Goal: Task Accomplishment & Management: Manage account settings

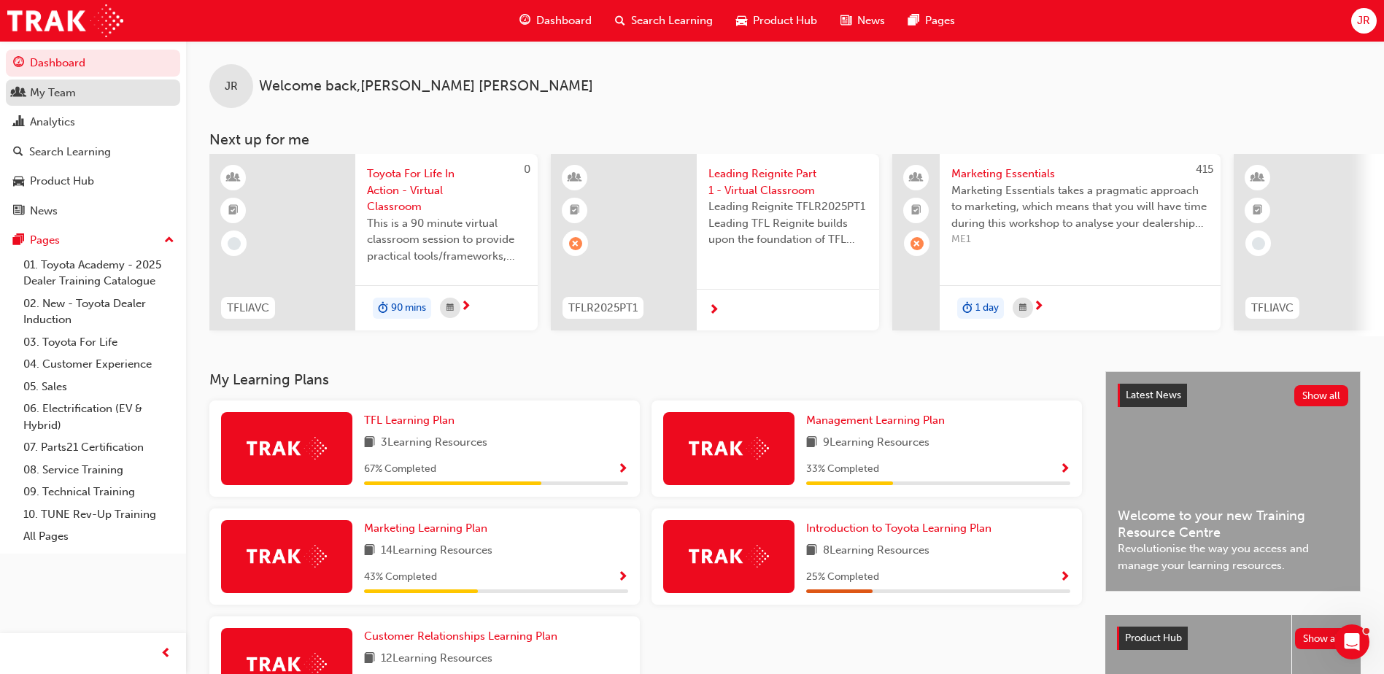
click at [72, 88] on div "My Team" at bounding box center [53, 93] width 46 height 17
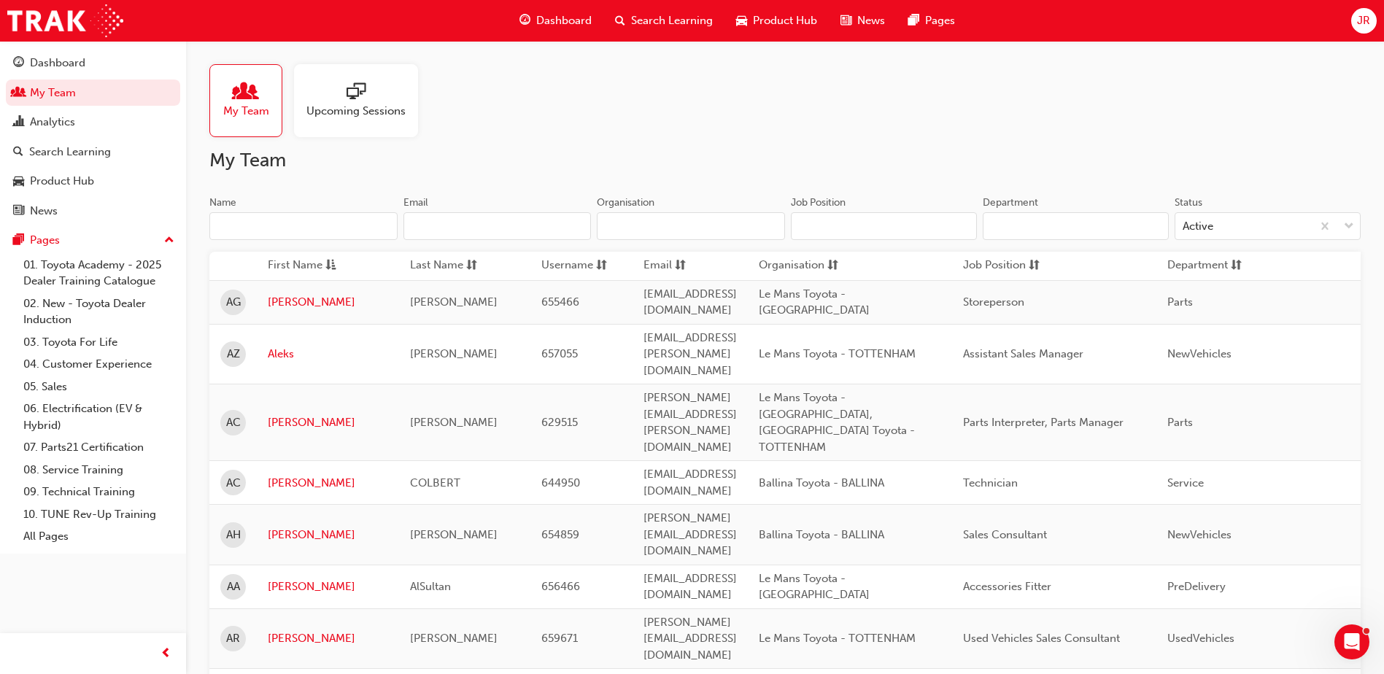
click at [347, 228] on input "Name" at bounding box center [303, 226] width 188 height 28
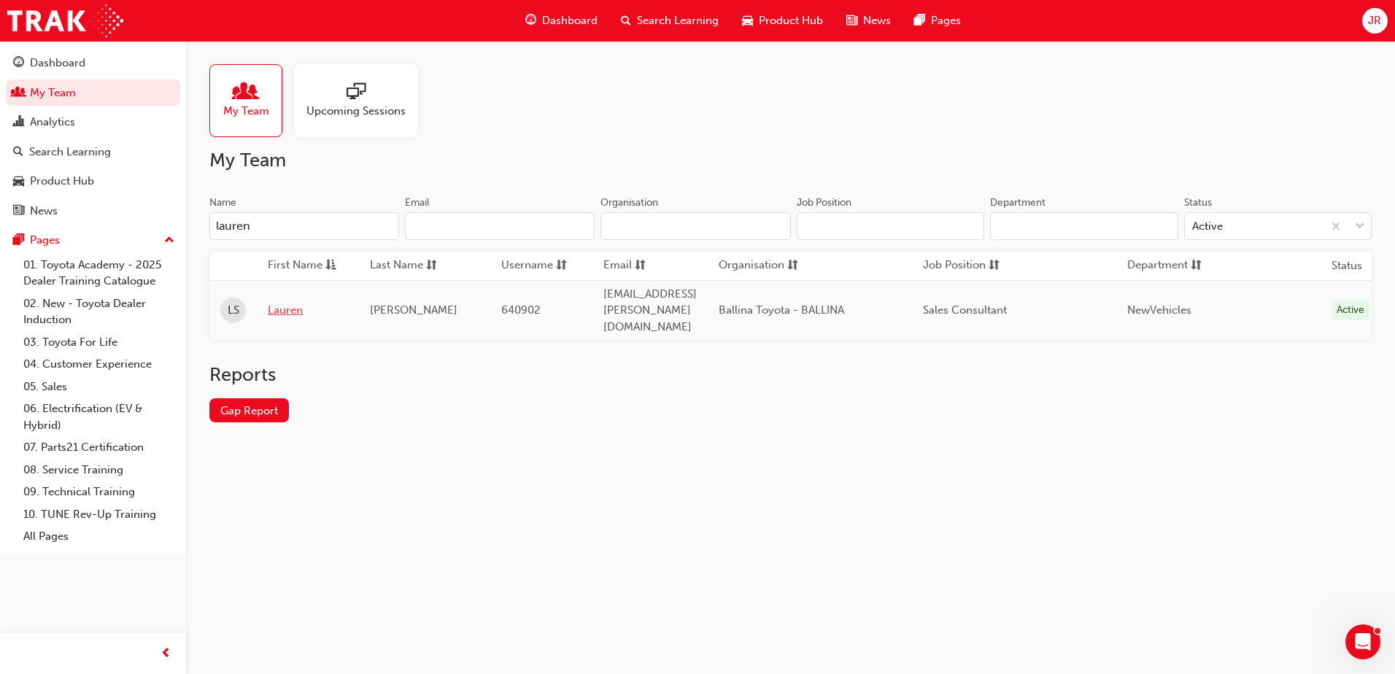
type input "lauren"
click at [298, 303] on link "Lauren" at bounding box center [308, 310] width 80 height 17
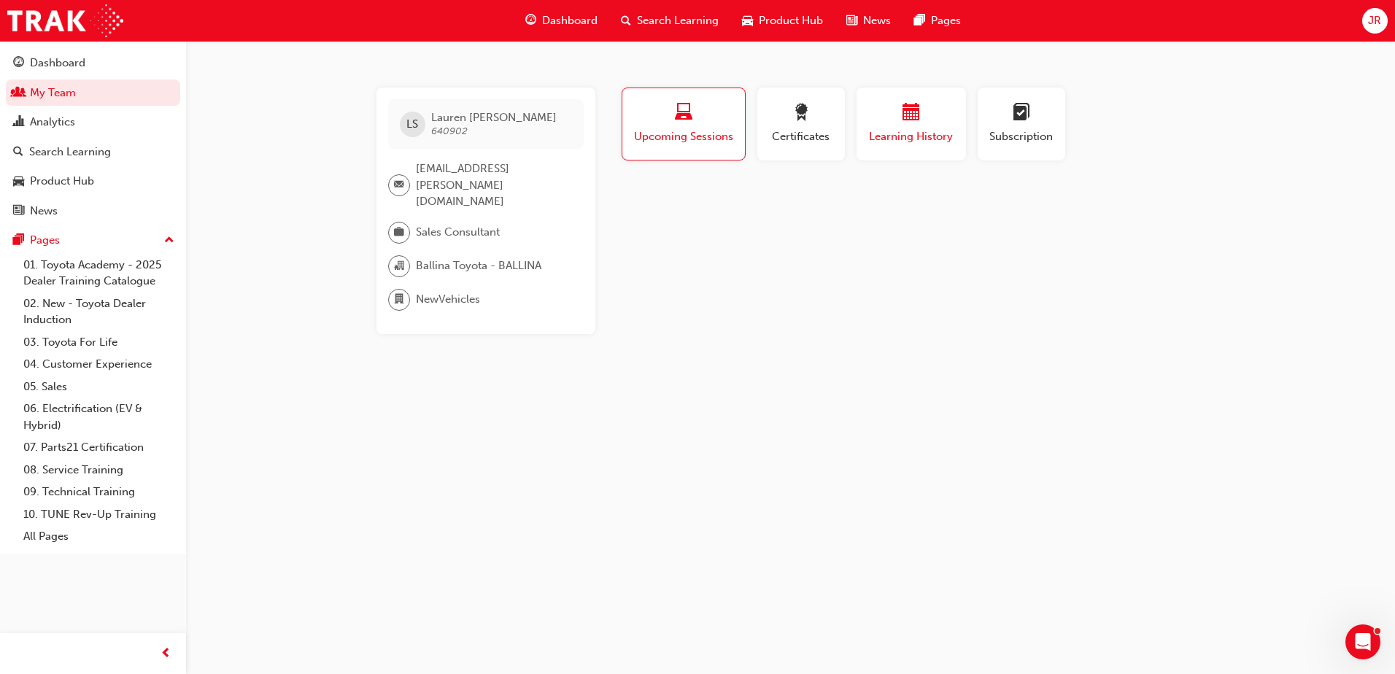
click at [919, 132] on span "Learning History" at bounding box center [912, 136] width 88 height 17
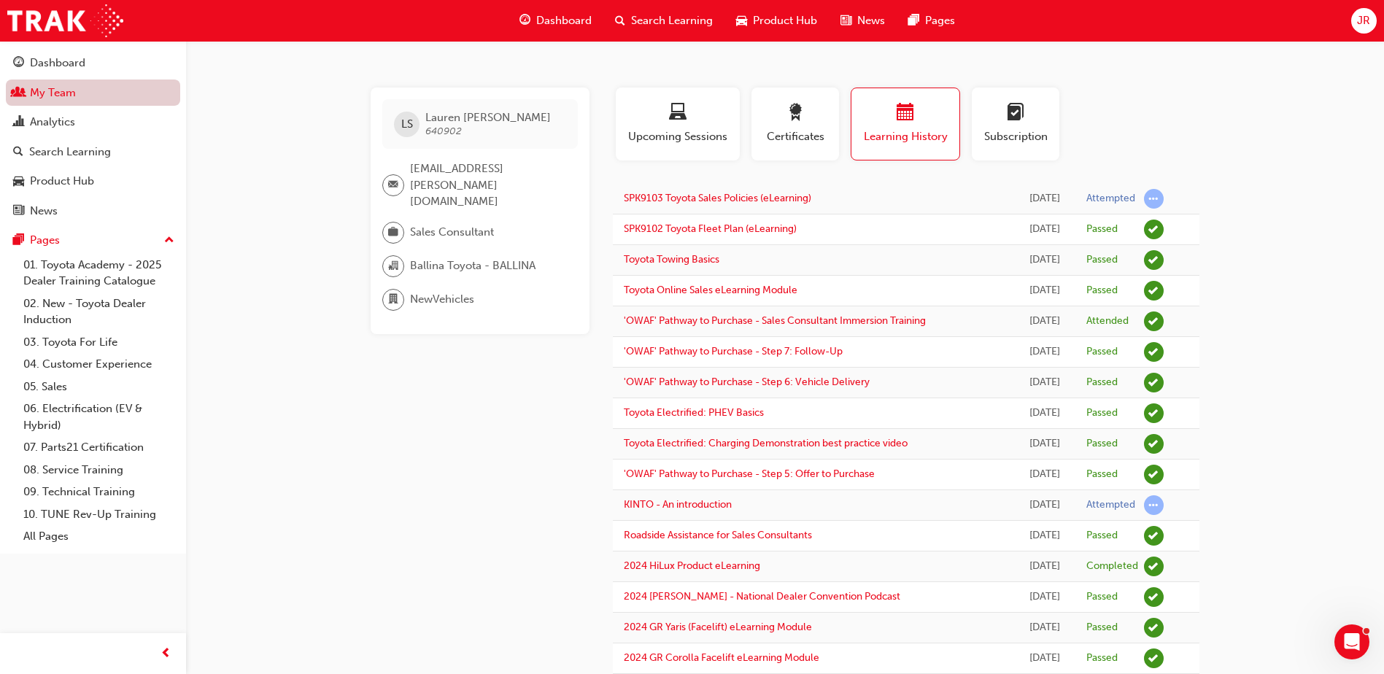
click at [61, 92] on link "My Team" at bounding box center [93, 93] width 174 height 27
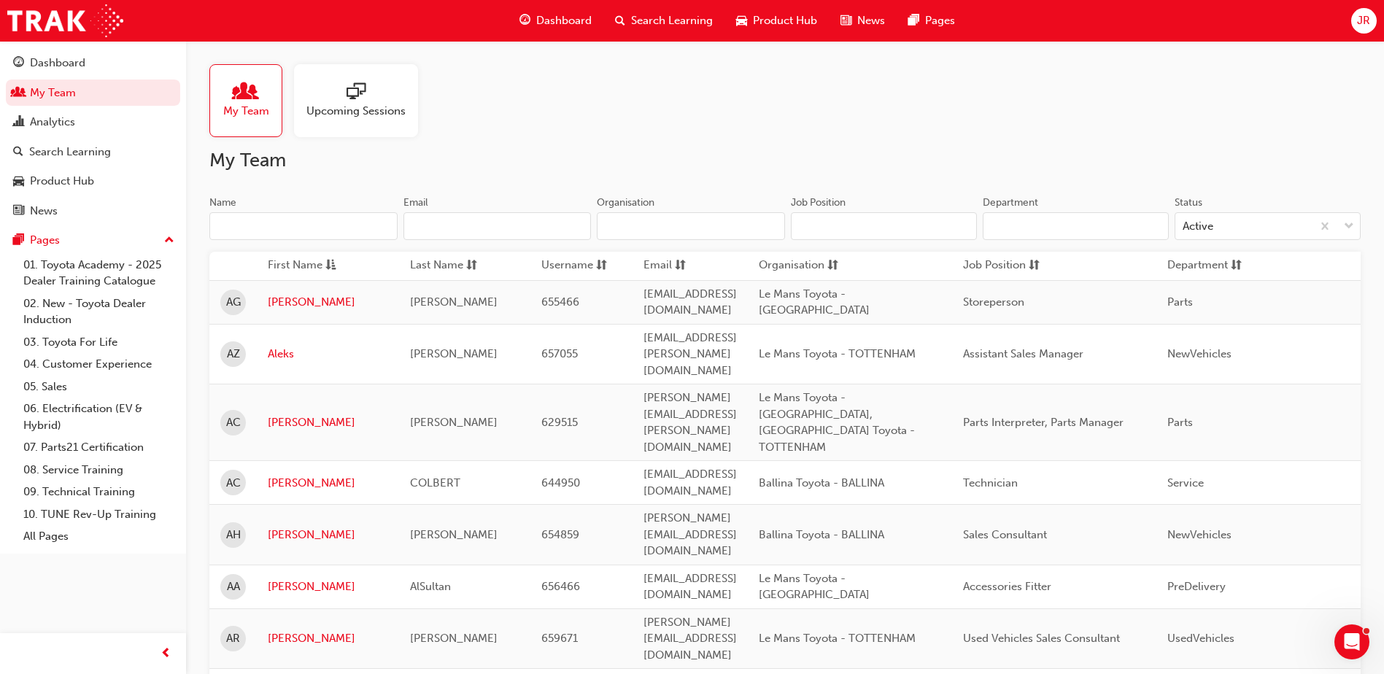
click at [262, 223] on input "Name" at bounding box center [303, 226] width 188 height 28
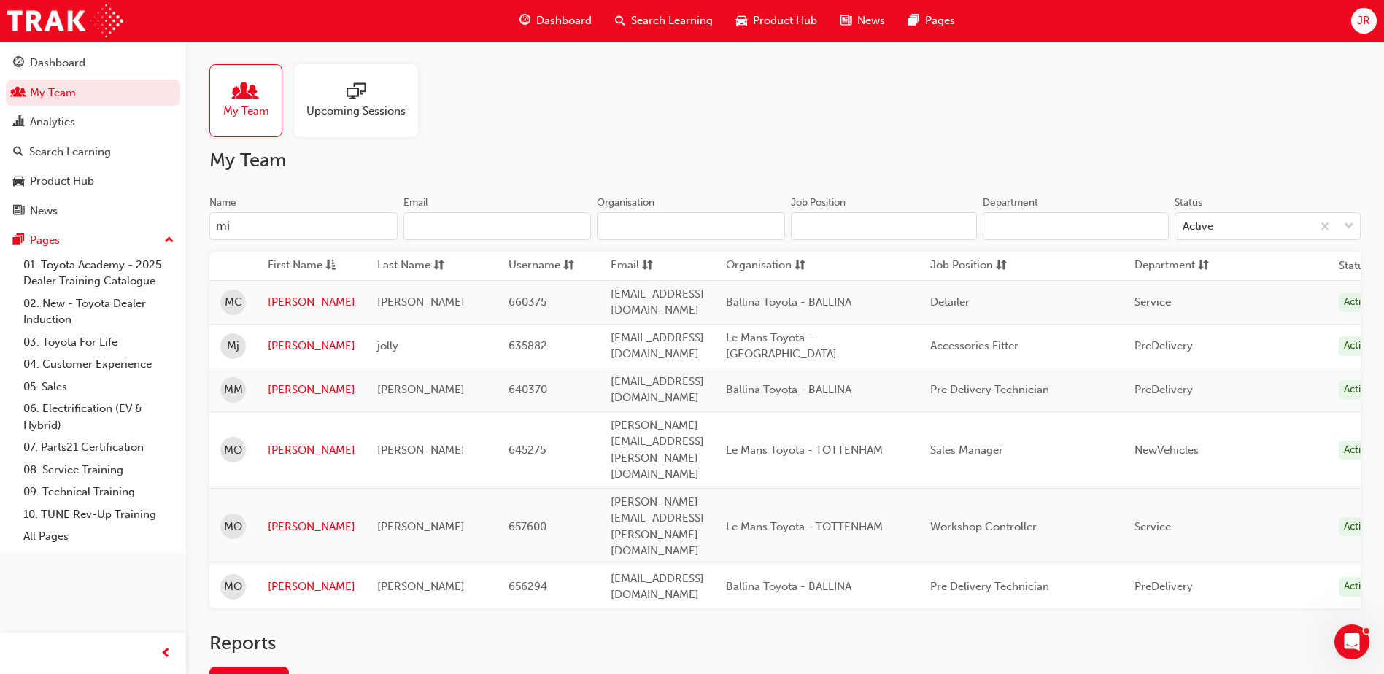
type input "m"
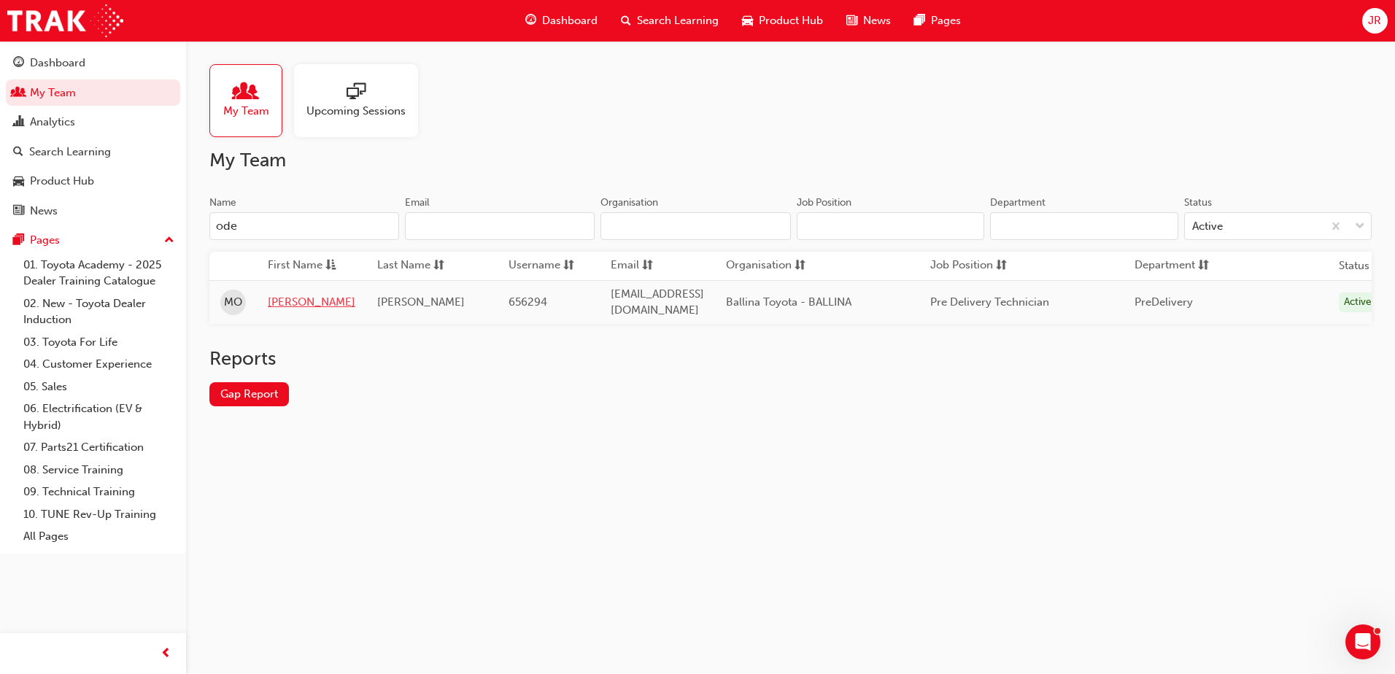
type input "ode"
click at [294, 299] on link "Micheal" at bounding box center [312, 302] width 88 height 17
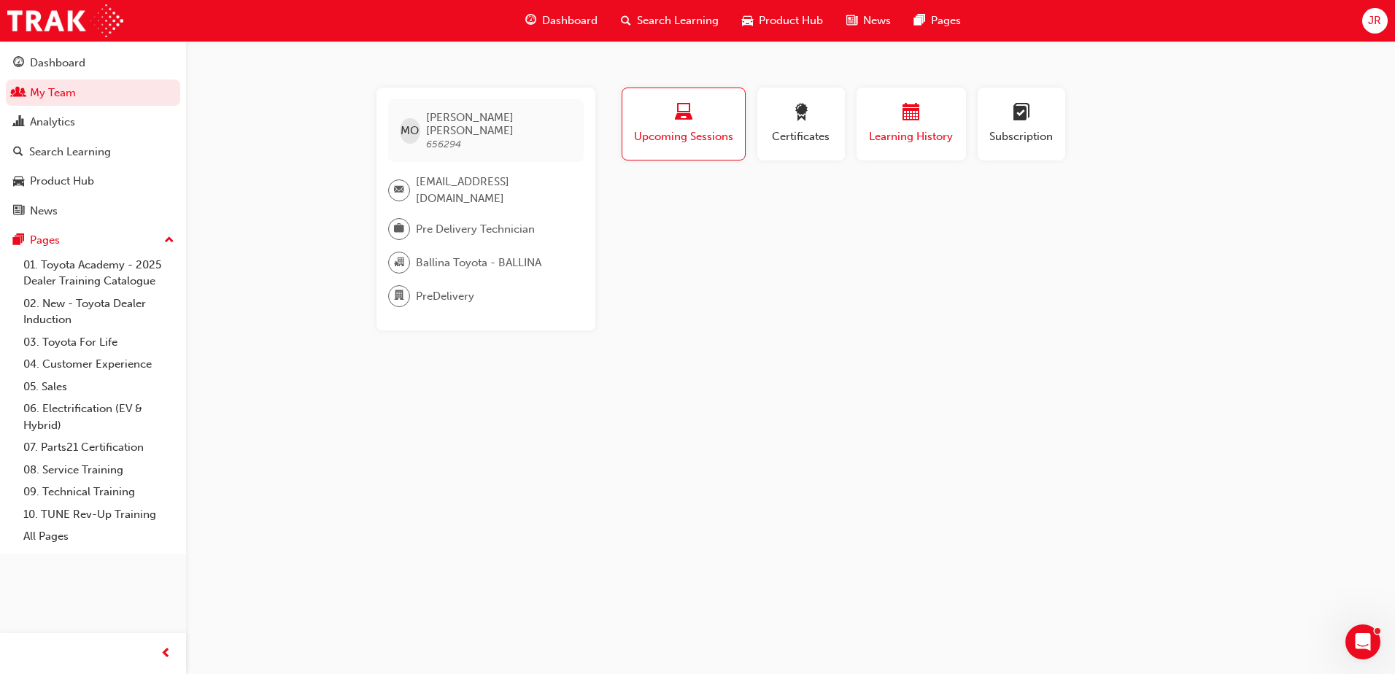
click at [884, 120] on div "button" at bounding box center [912, 115] width 88 height 23
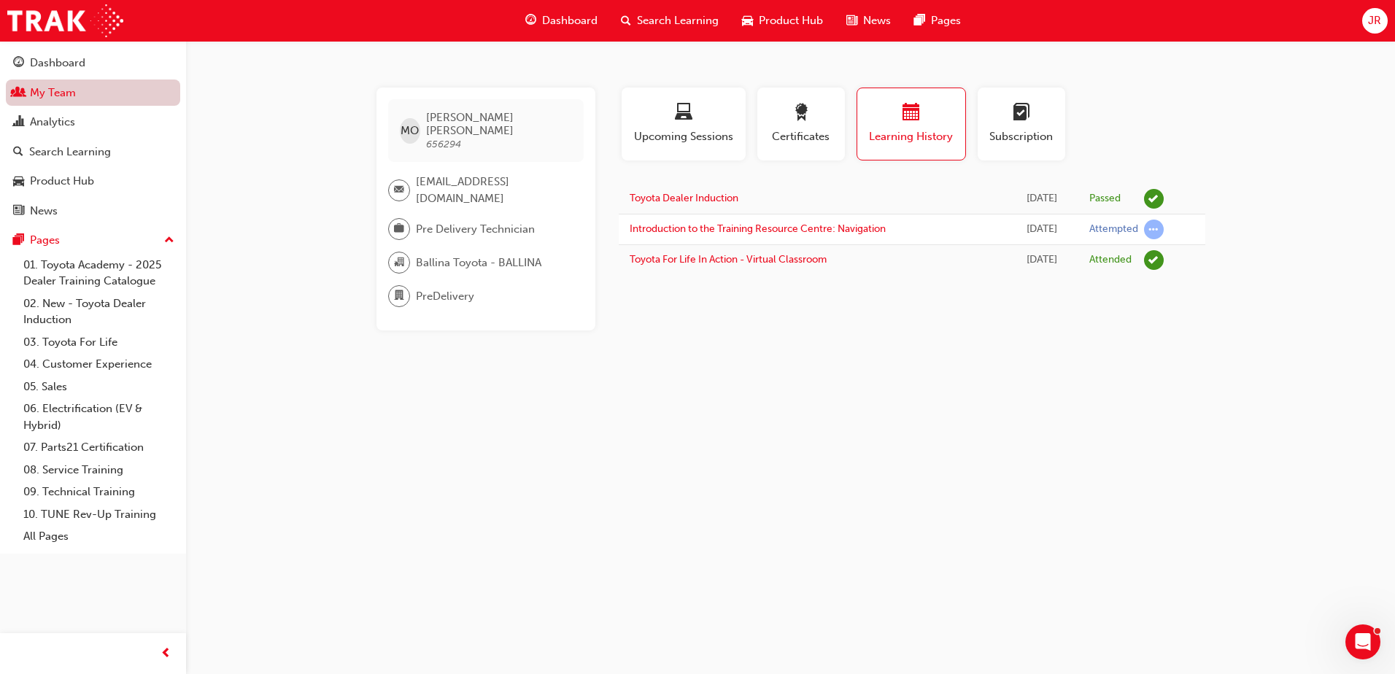
click at [31, 99] on link "My Team" at bounding box center [93, 93] width 174 height 27
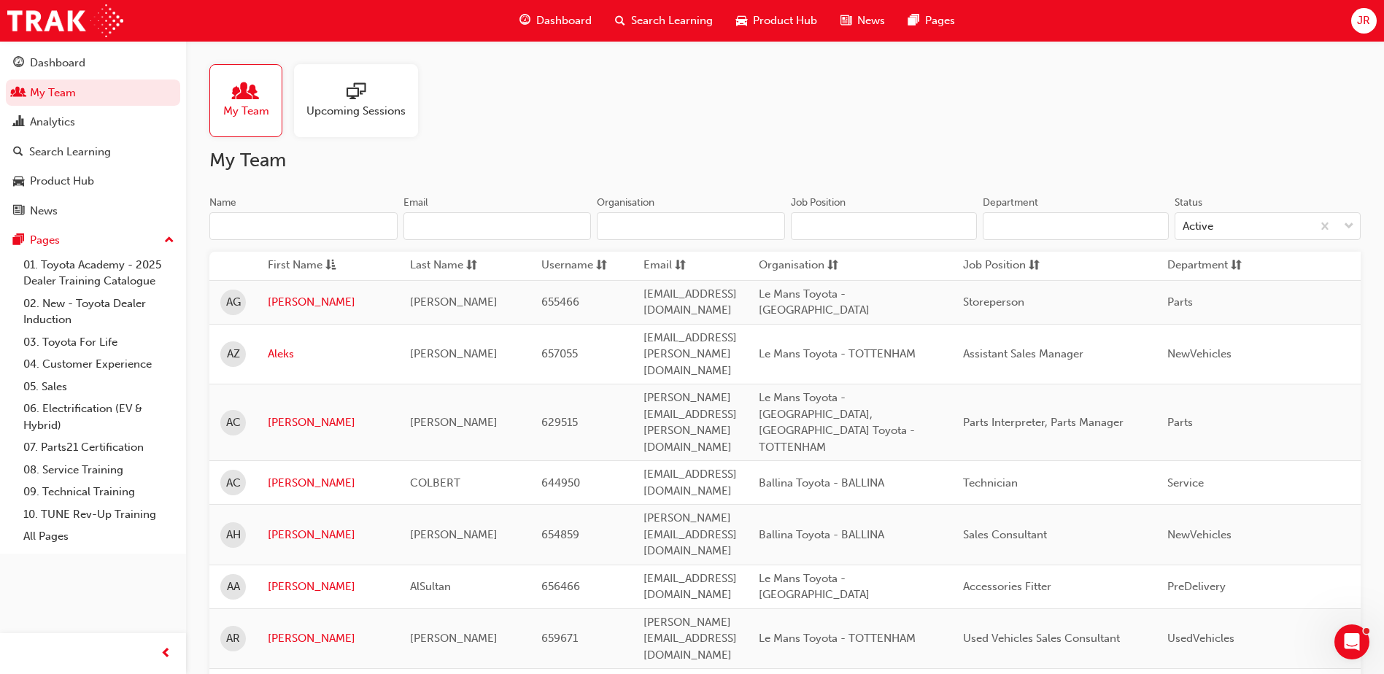
click at [383, 220] on input "Name" at bounding box center [303, 226] width 188 height 28
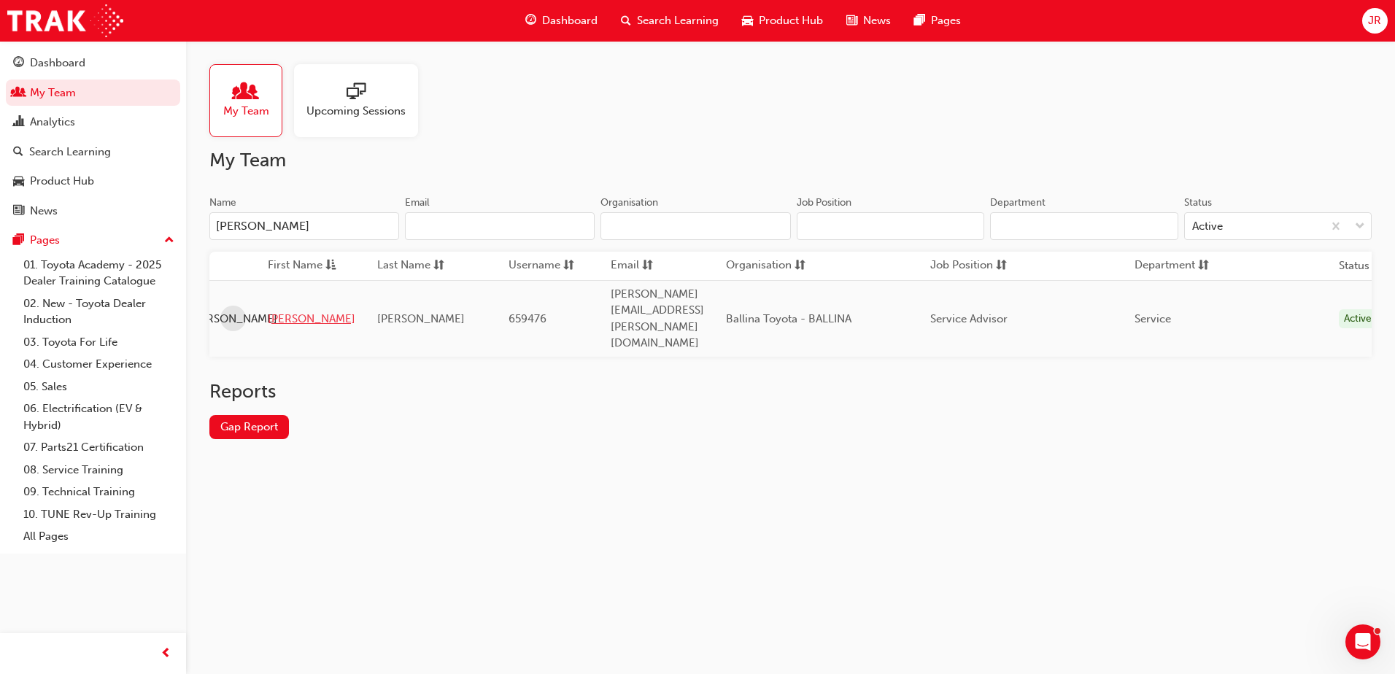
type input "owen"
click at [302, 311] on link "Joshua" at bounding box center [312, 319] width 88 height 17
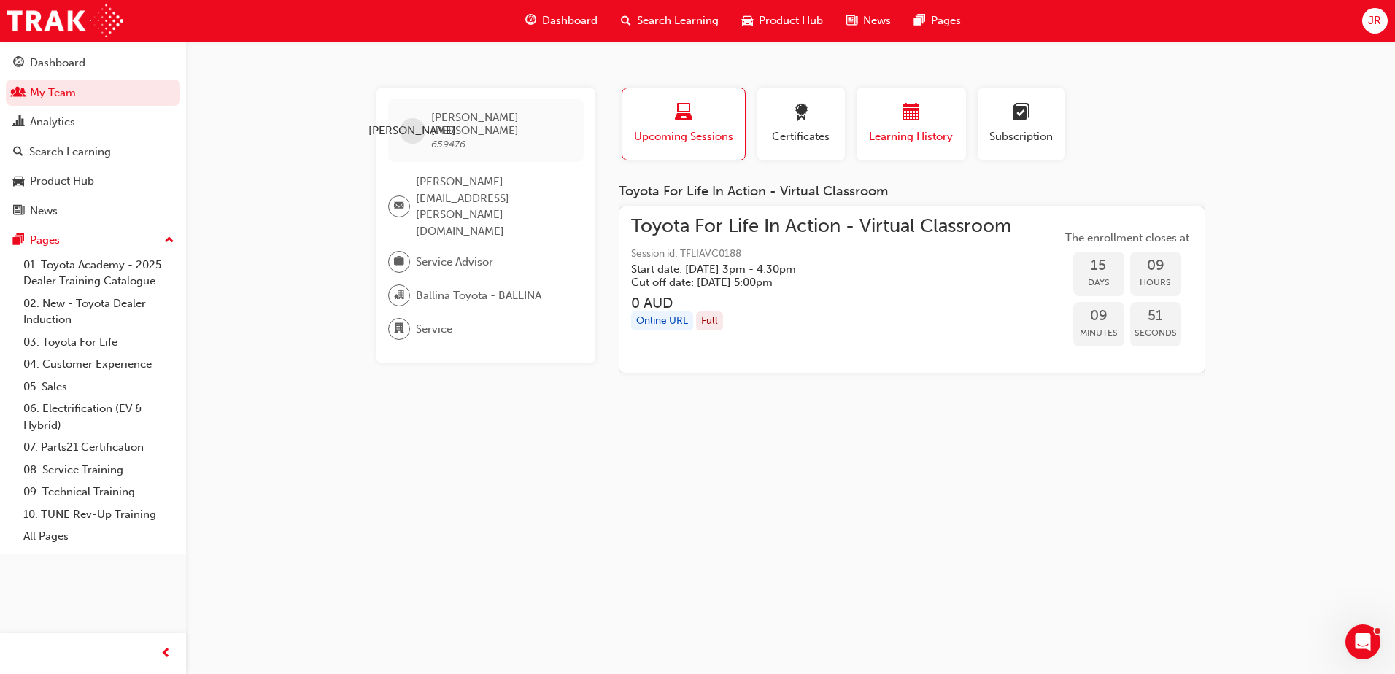
click at [917, 133] on span "Learning History" at bounding box center [912, 136] width 88 height 17
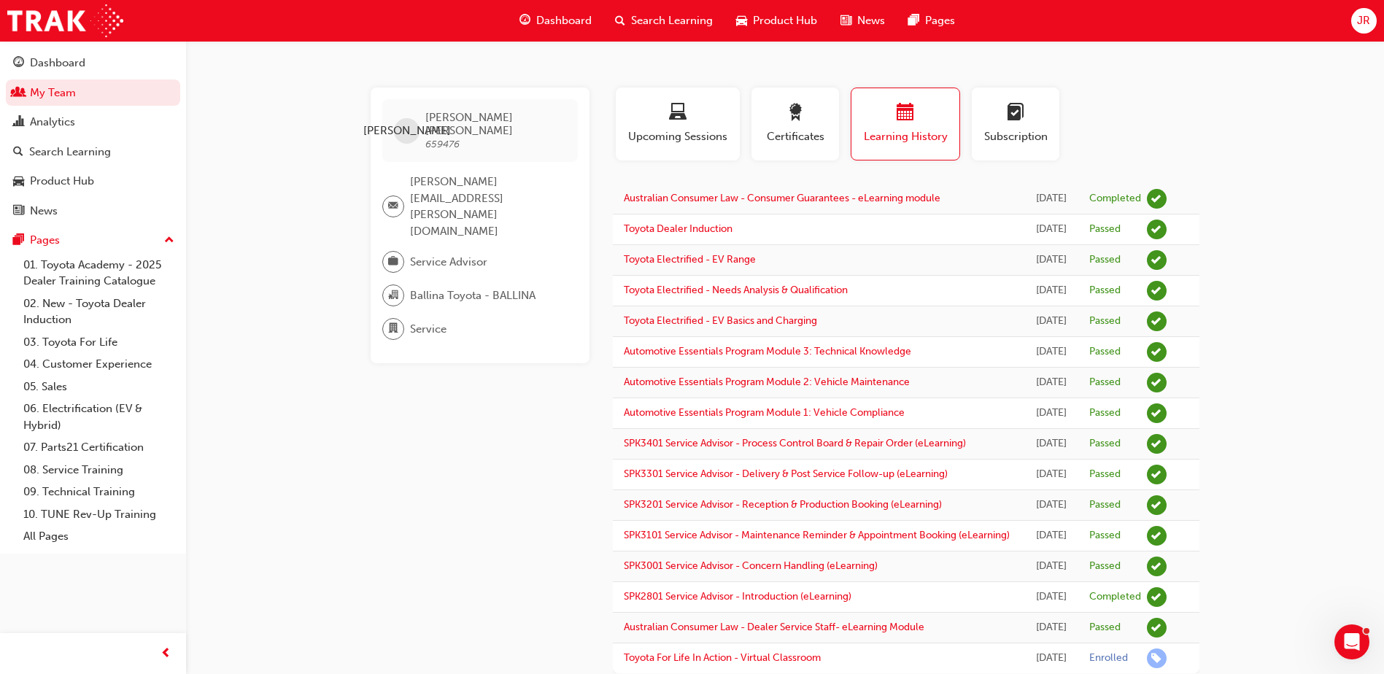
click at [899, 131] on span "Learning History" at bounding box center [906, 136] width 86 height 17
click at [875, 143] on span "Learning History" at bounding box center [906, 136] width 86 height 17
click at [120, 99] on link "My Team" at bounding box center [93, 93] width 174 height 27
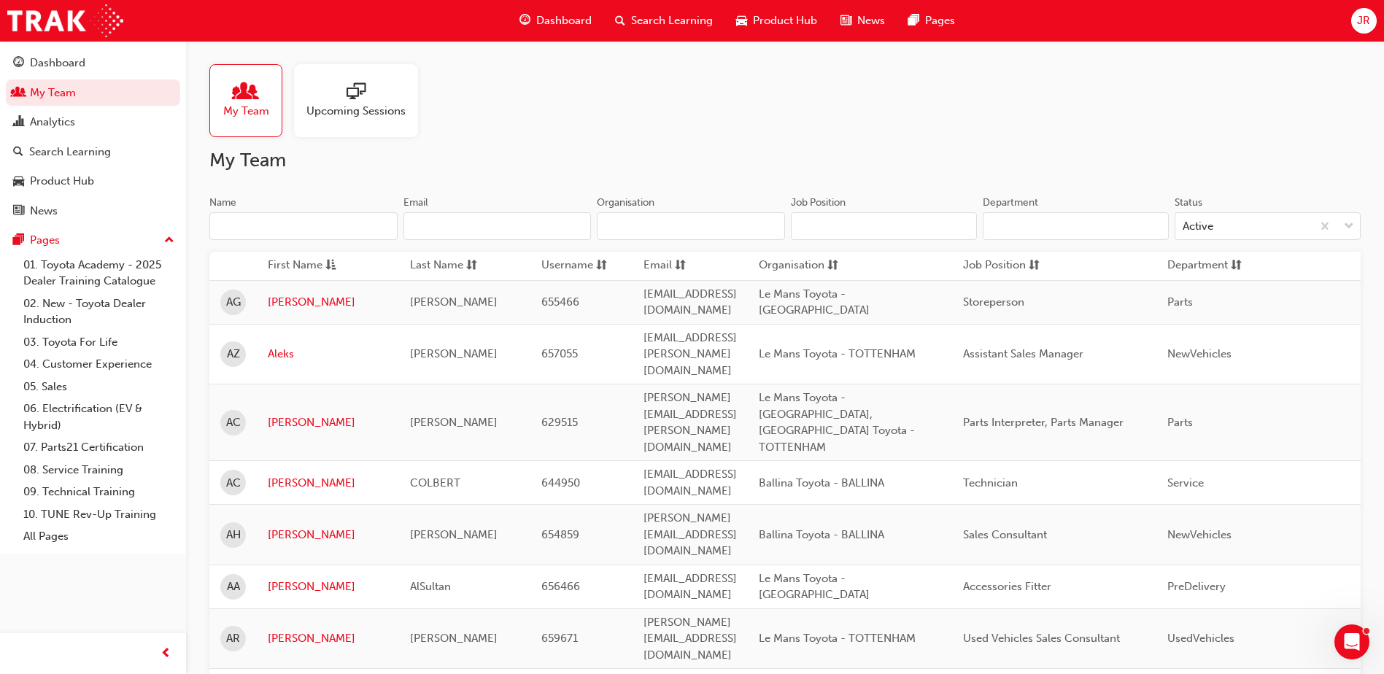
click at [320, 214] on input "Name" at bounding box center [303, 226] width 188 height 28
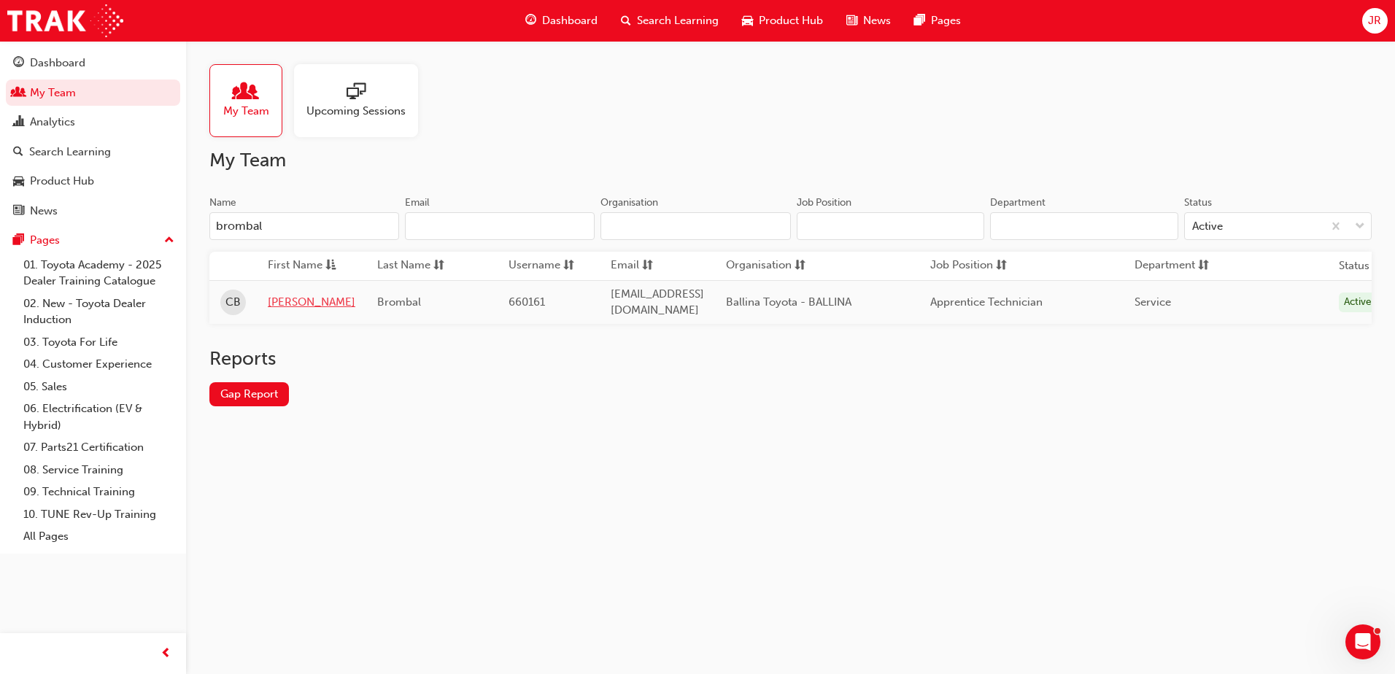
type input "brombal"
click at [282, 298] on link "[PERSON_NAME]" at bounding box center [312, 302] width 88 height 17
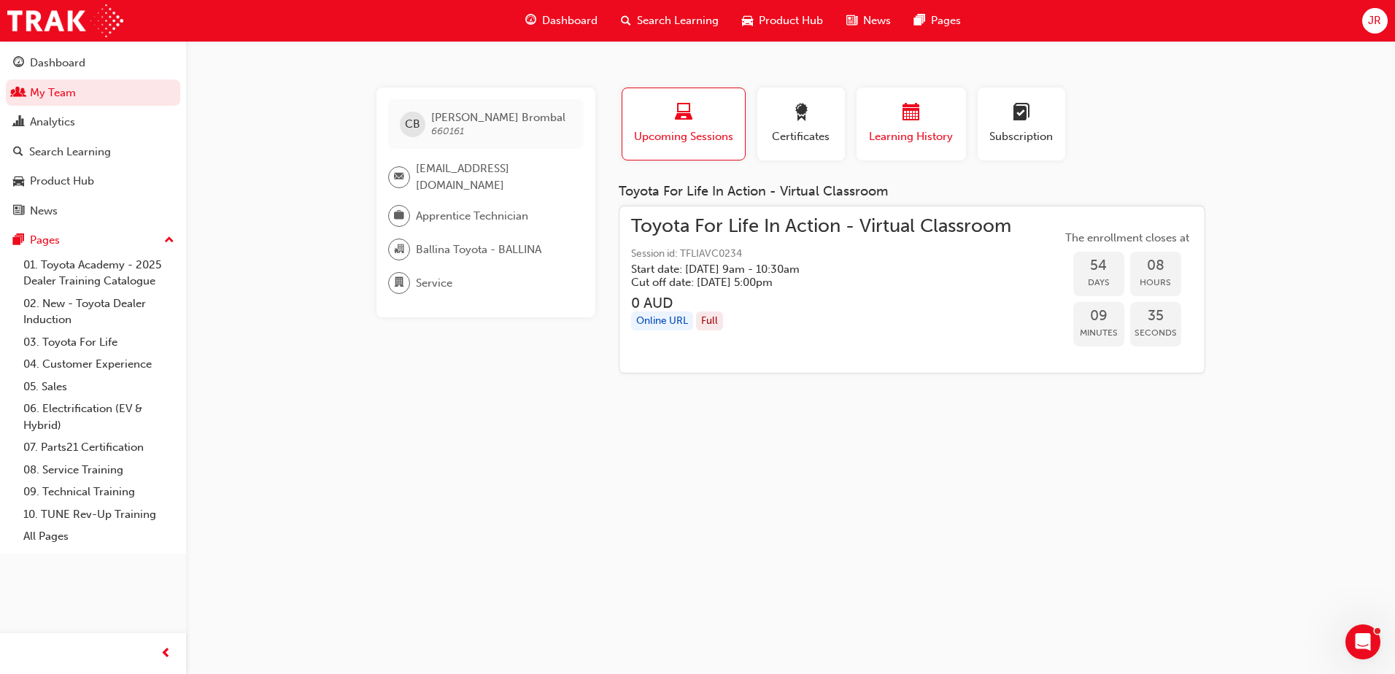
click at [888, 135] on span "Learning History" at bounding box center [912, 136] width 88 height 17
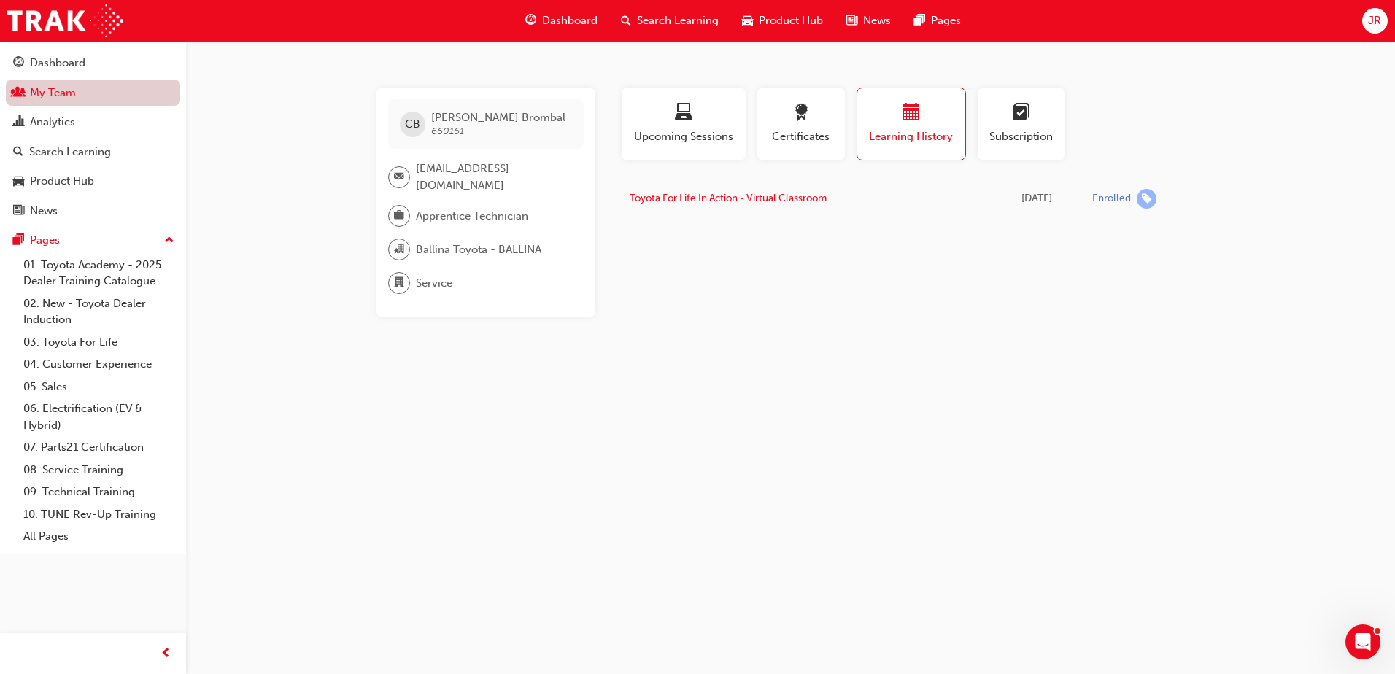
click at [86, 93] on link "My Team" at bounding box center [93, 93] width 174 height 27
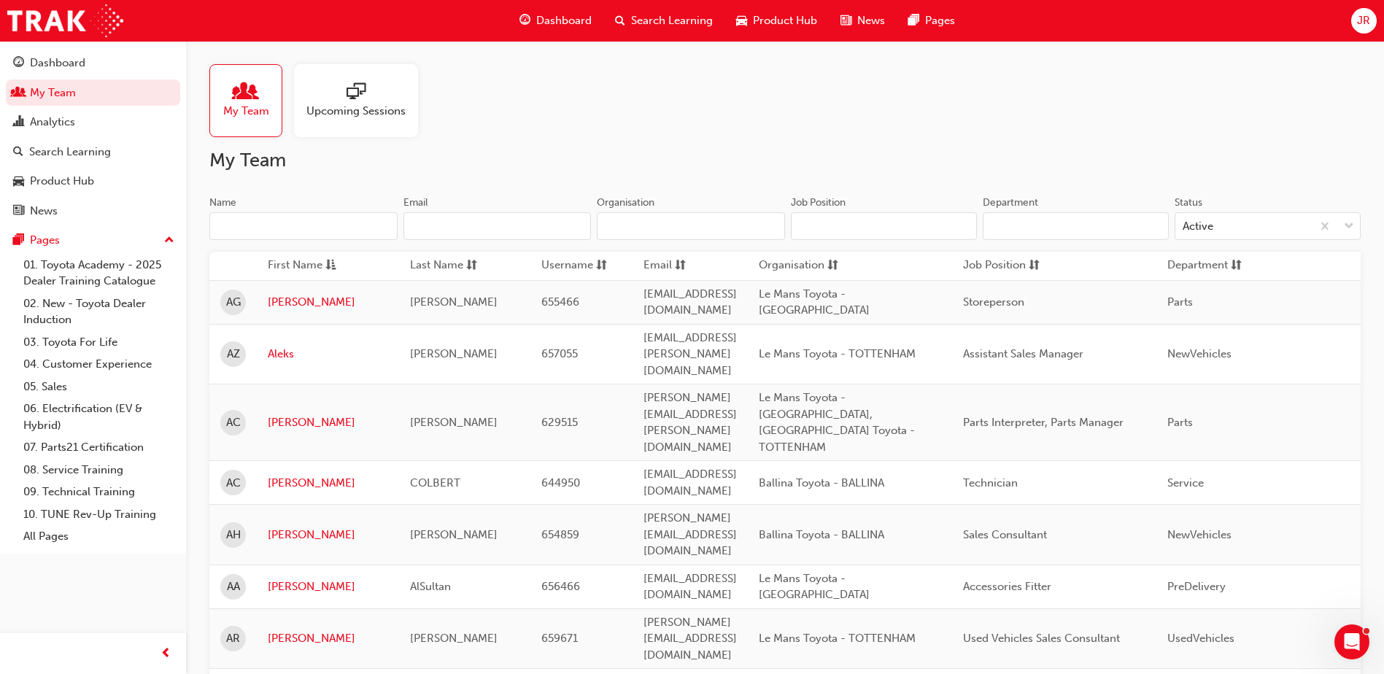
click at [345, 228] on input "Name" at bounding box center [303, 226] width 188 height 28
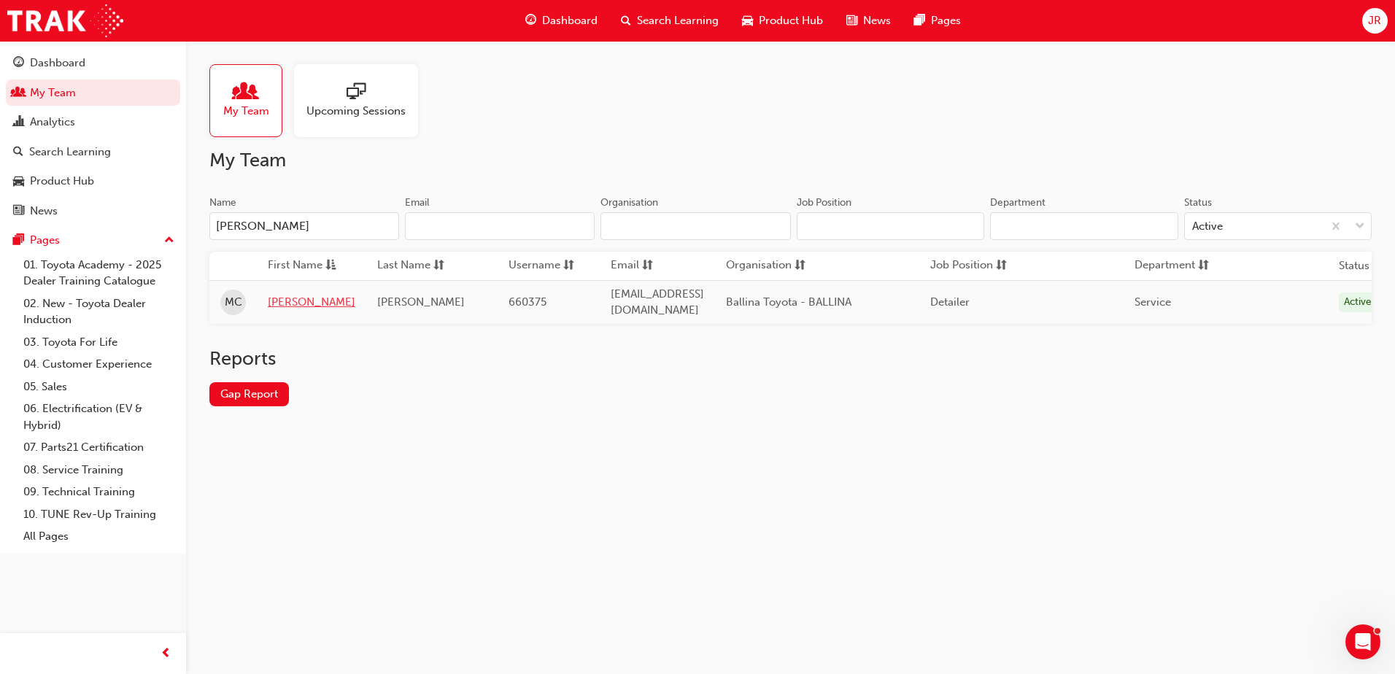
type input "connors"
click at [282, 304] on link "Michael" at bounding box center [312, 302] width 88 height 17
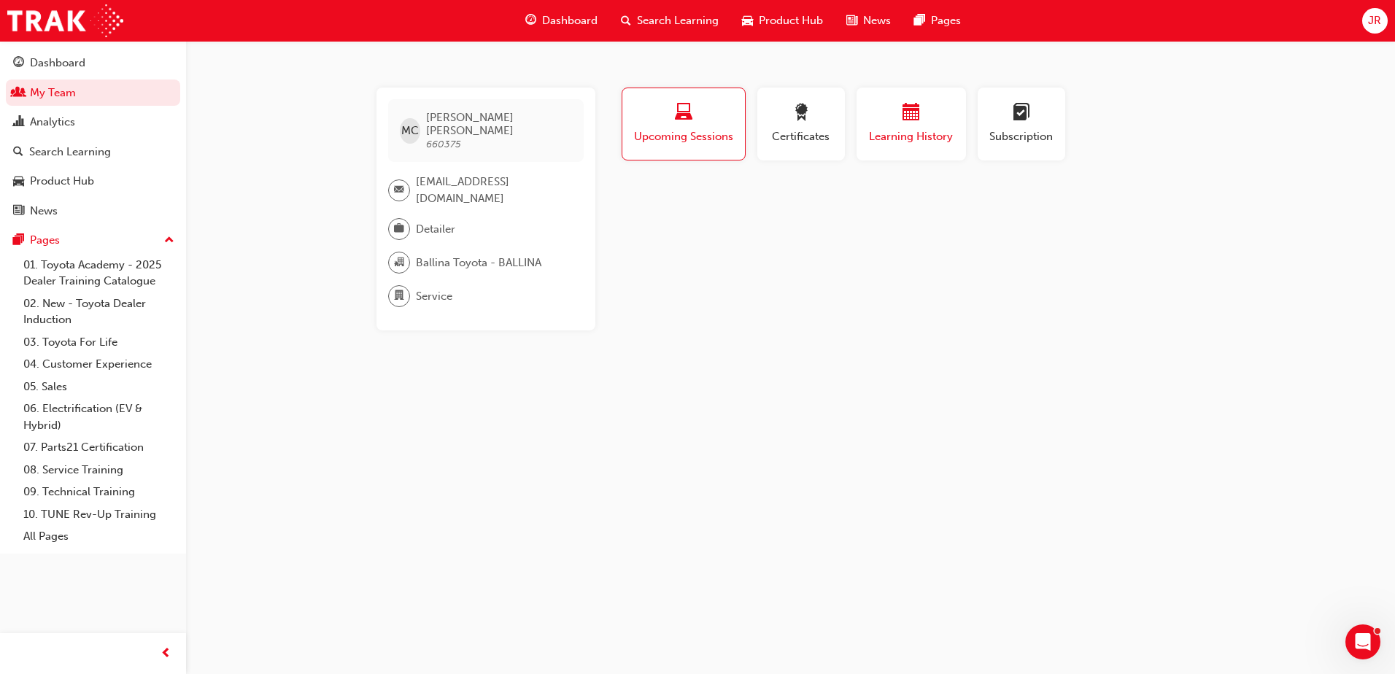
click at [912, 112] on span "calendar-icon" at bounding box center [912, 114] width 18 height 20
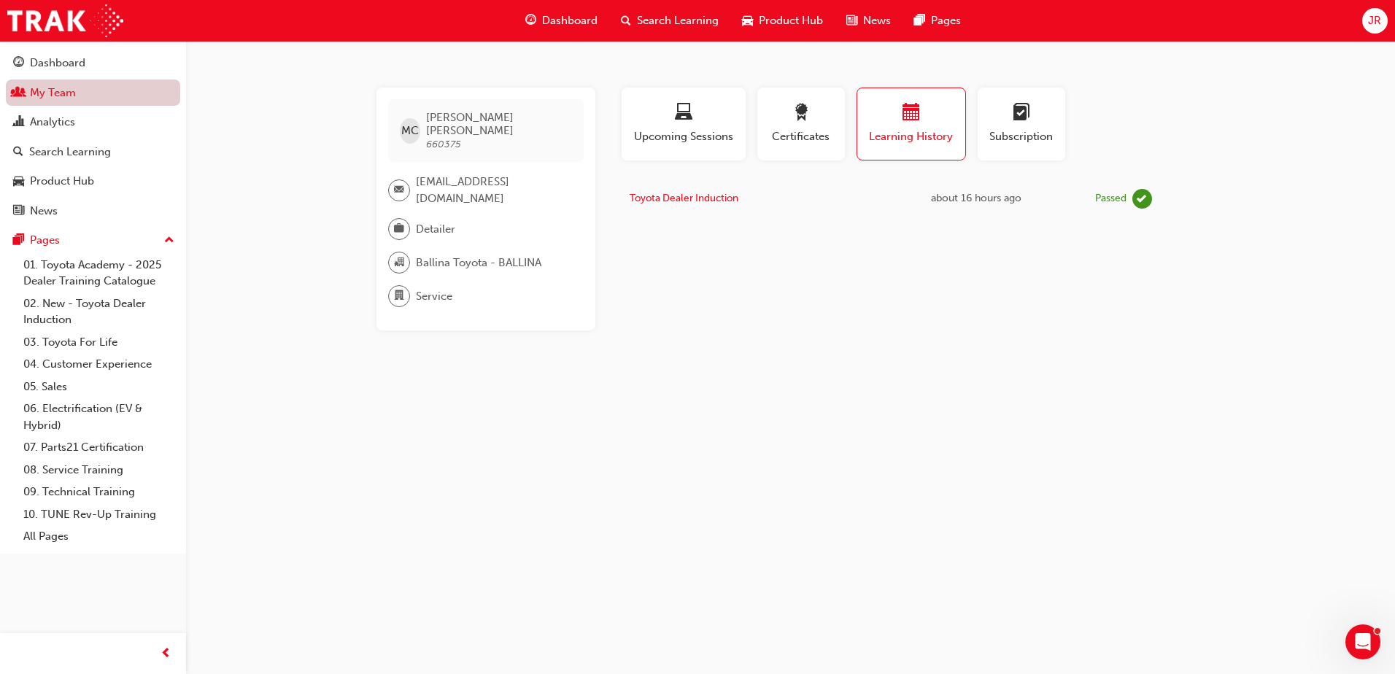
click at [86, 99] on link "My Team" at bounding box center [93, 93] width 174 height 27
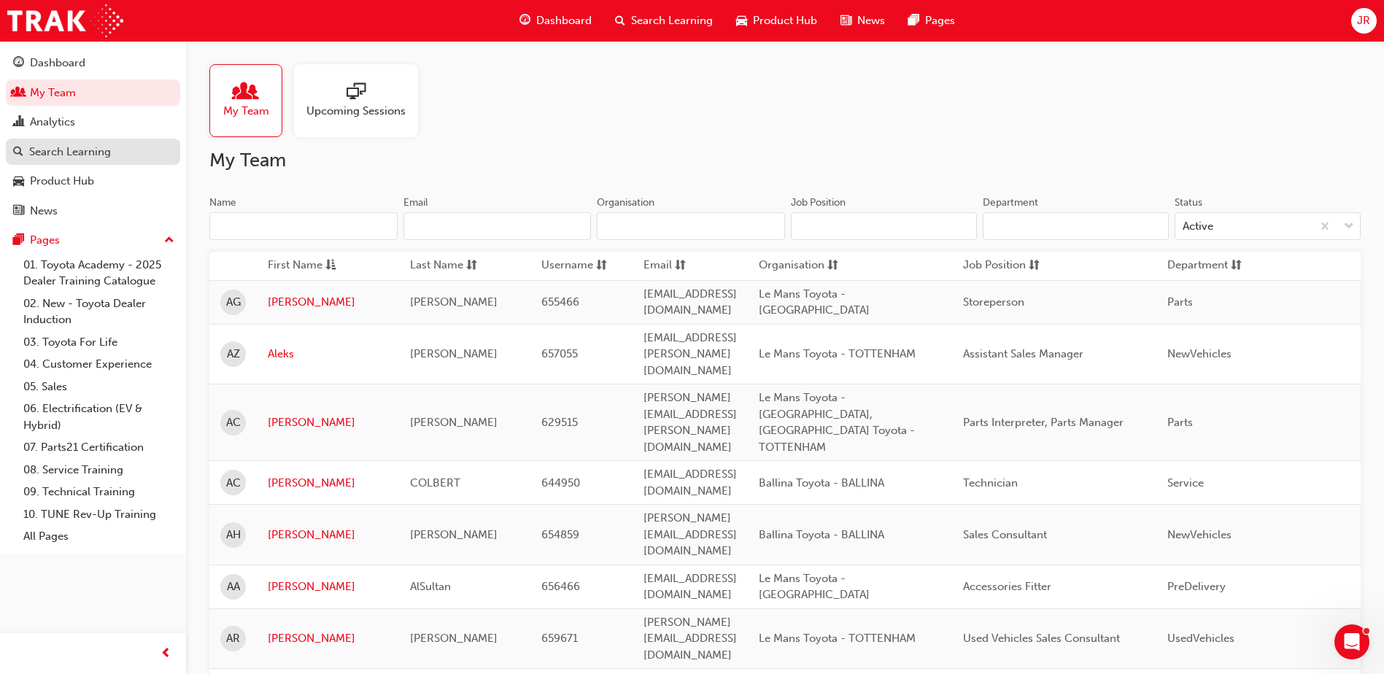
click at [56, 162] on link "Search Learning" at bounding box center [93, 152] width 174 height 27
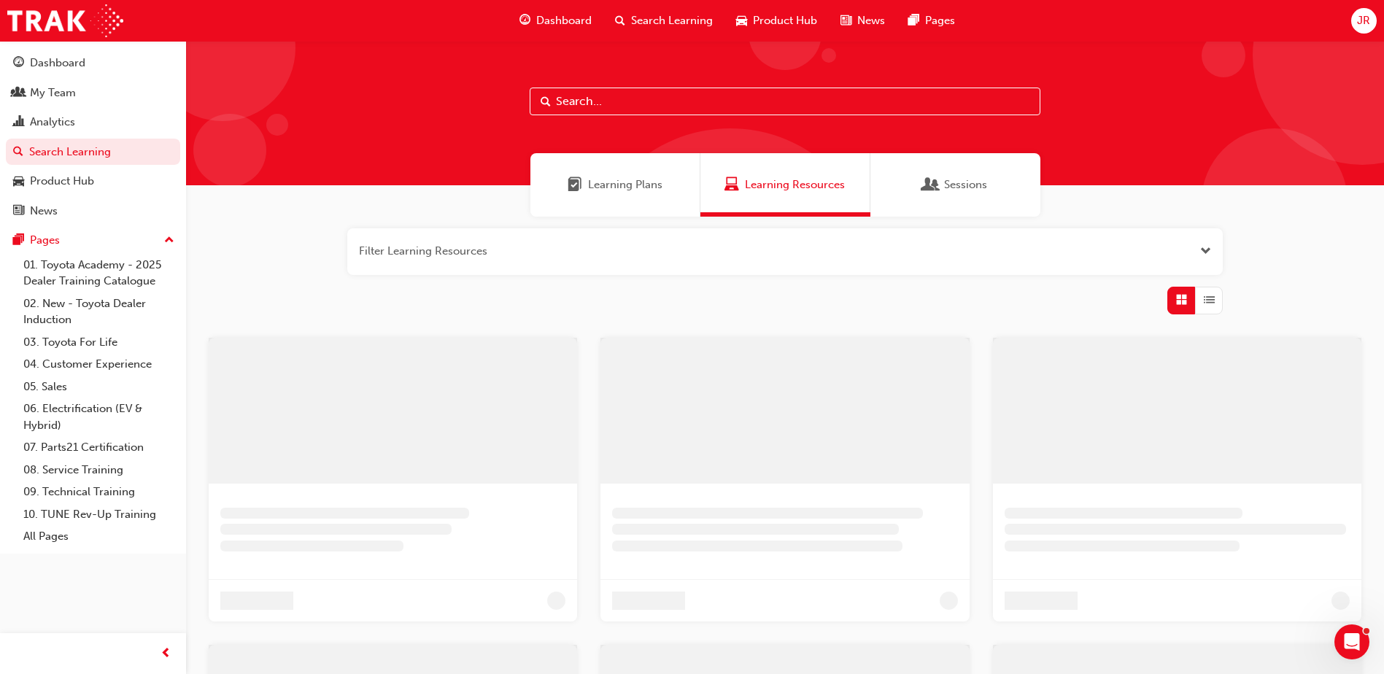
click at [628, 98] on input "text" at bounding box center [785, 102] width 511 height 28
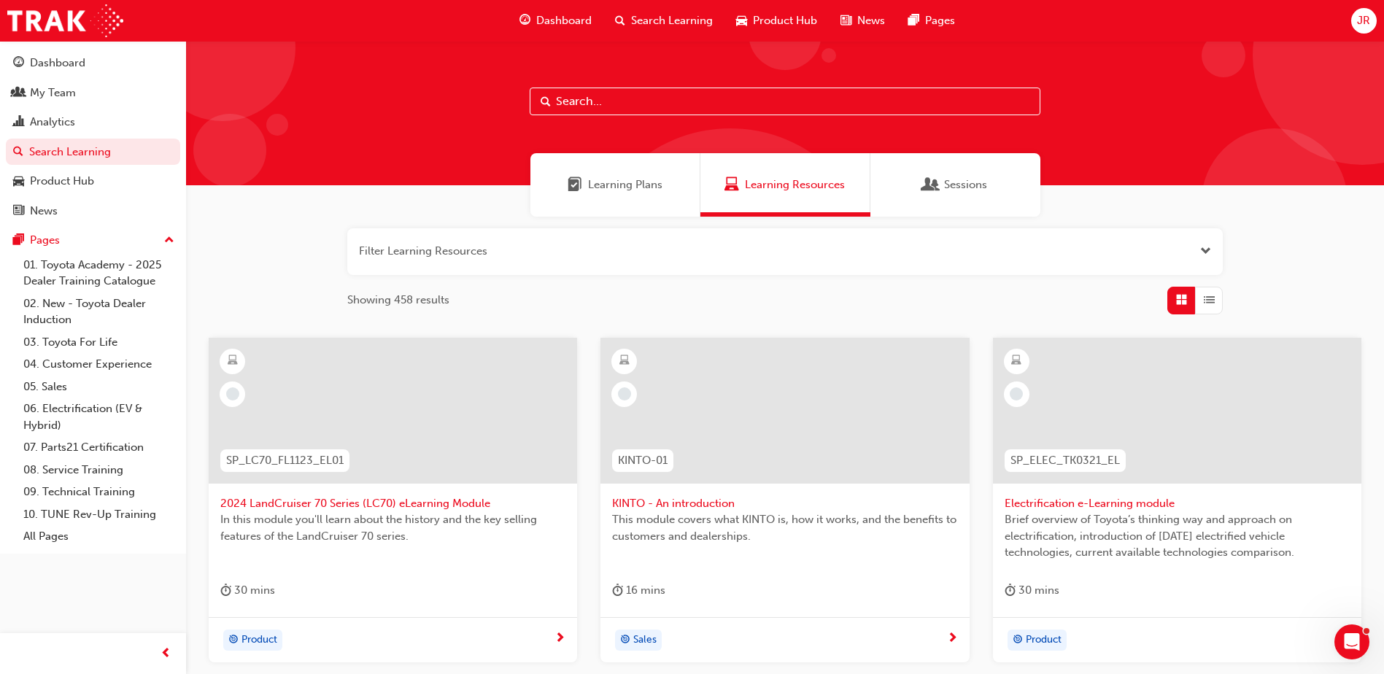
click at [441, 250] on button "button" at bounding box center [785, 251] width 876 height 47
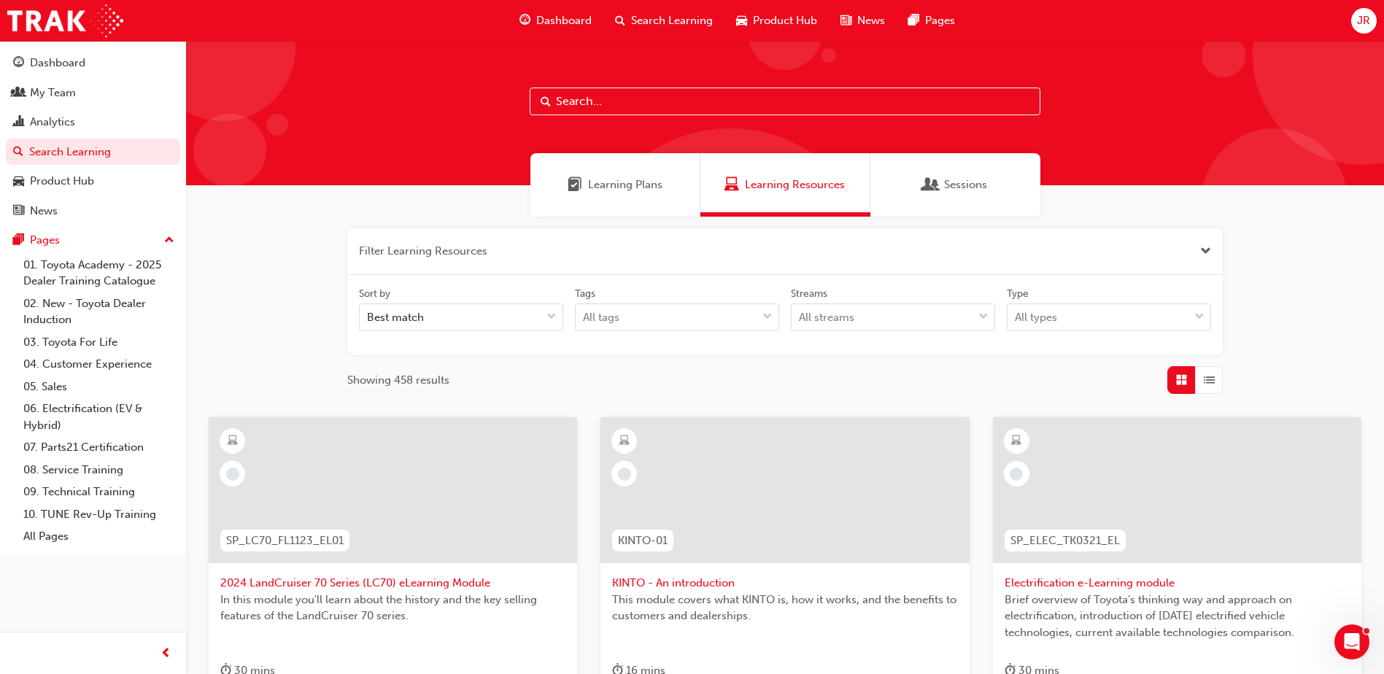
click at [599, 107] on input "text" at bounding box center [785, 102] width 511 height 28
type input "in action"
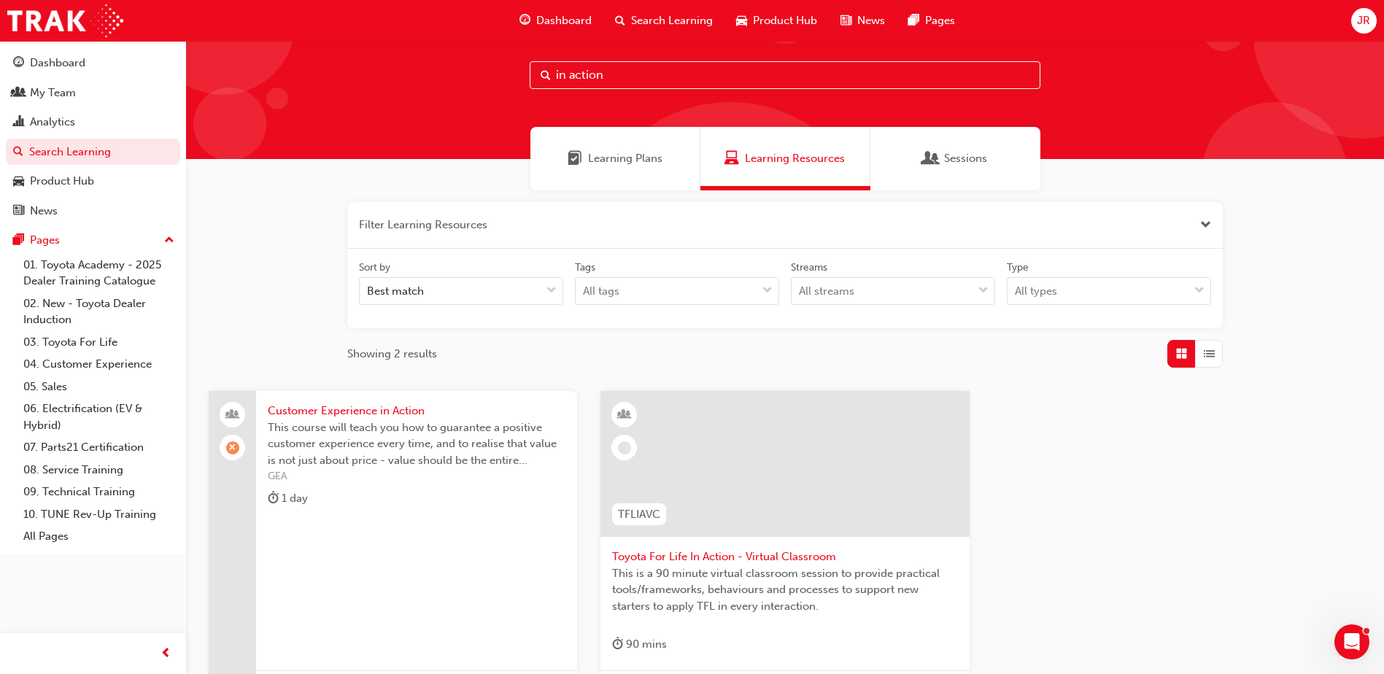
scroll to position [73, 0]
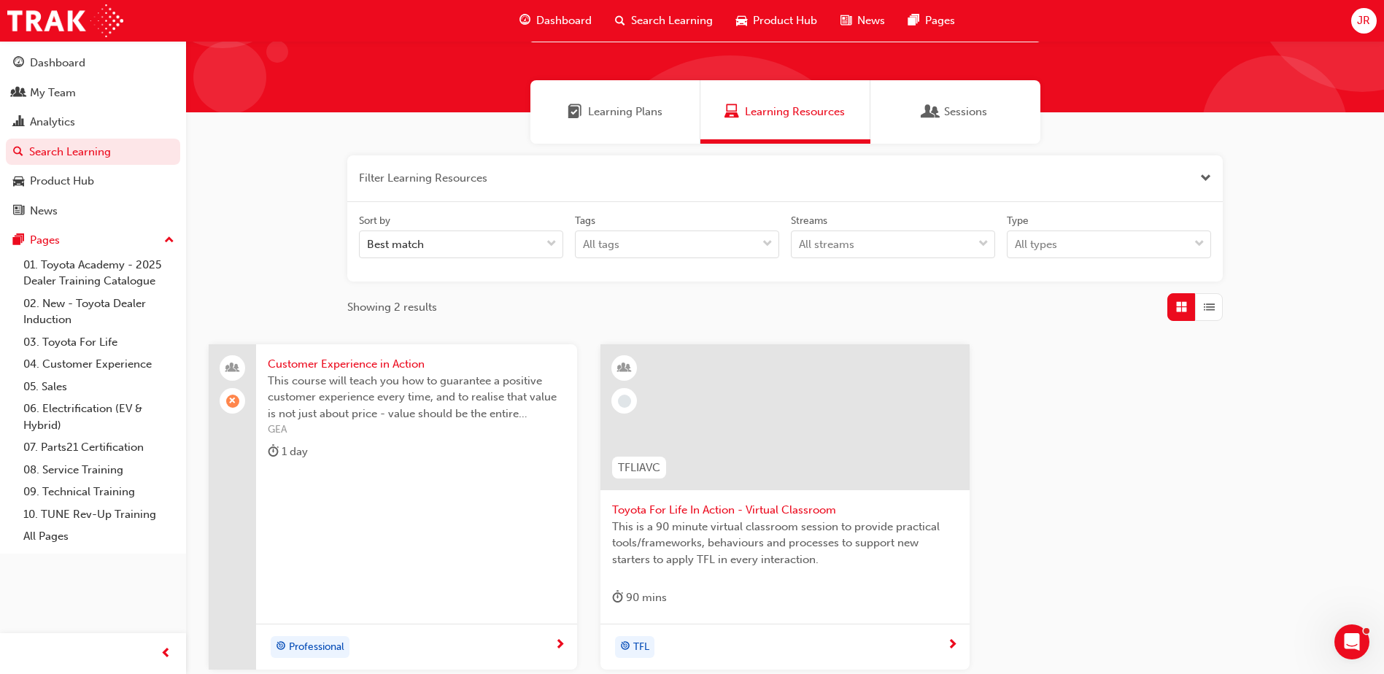
click at [756, 516] on span "Toyota For Life In Action - Virtual Classroom" at bounding box center [784, 510] width 345 height 17
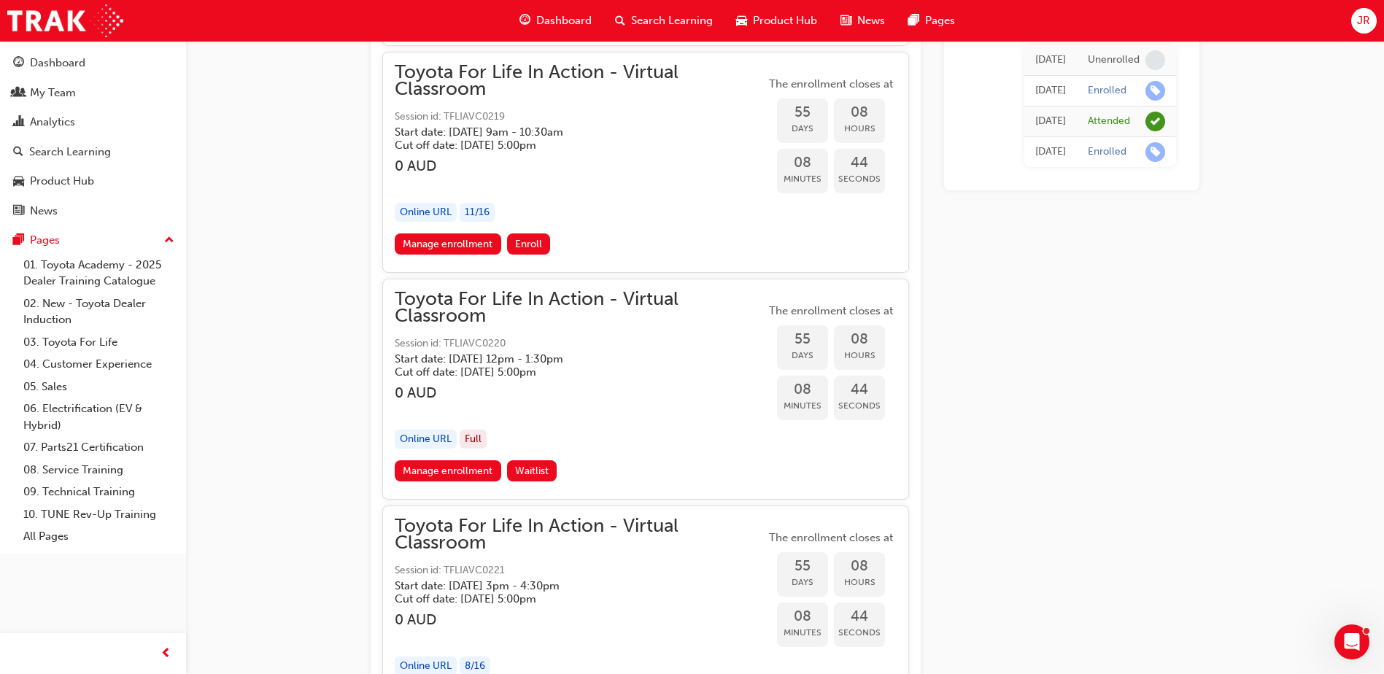
scroll to position [17019, 0]
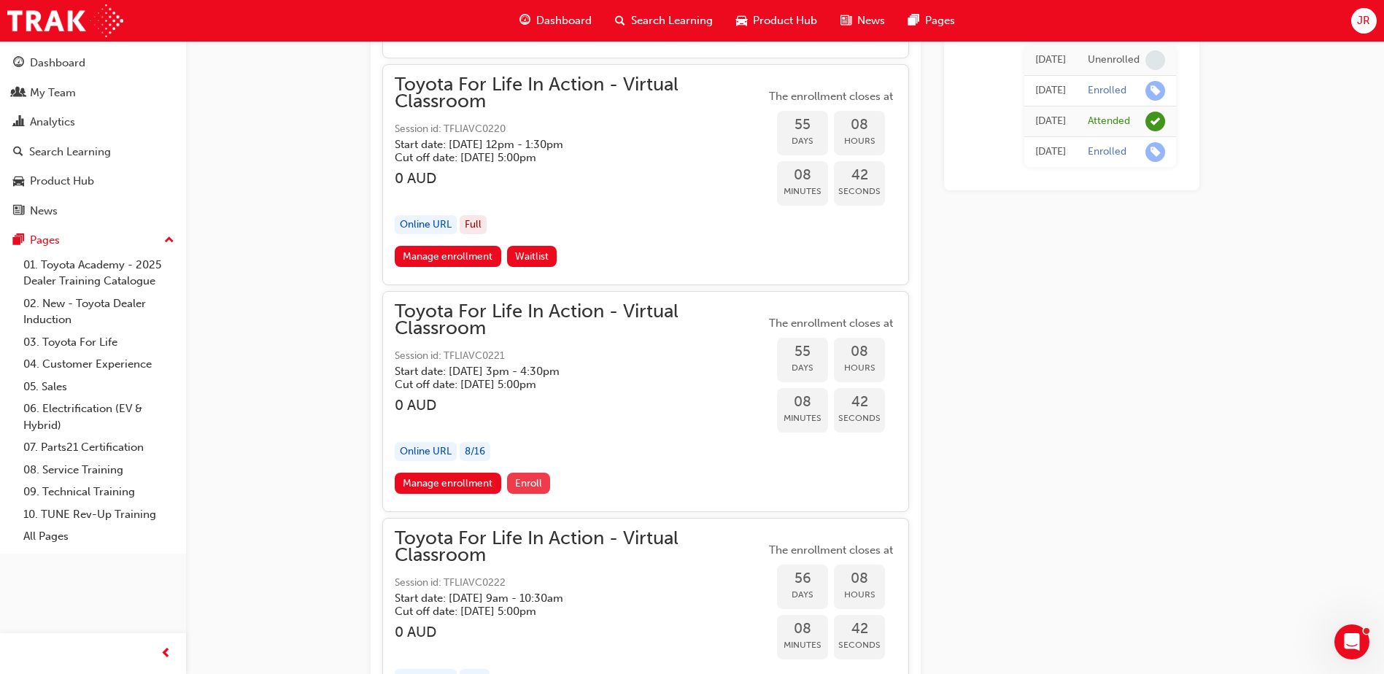
click at [536, 484] on span "Enroll" at bounding box center [528, 483] width 27 height 12
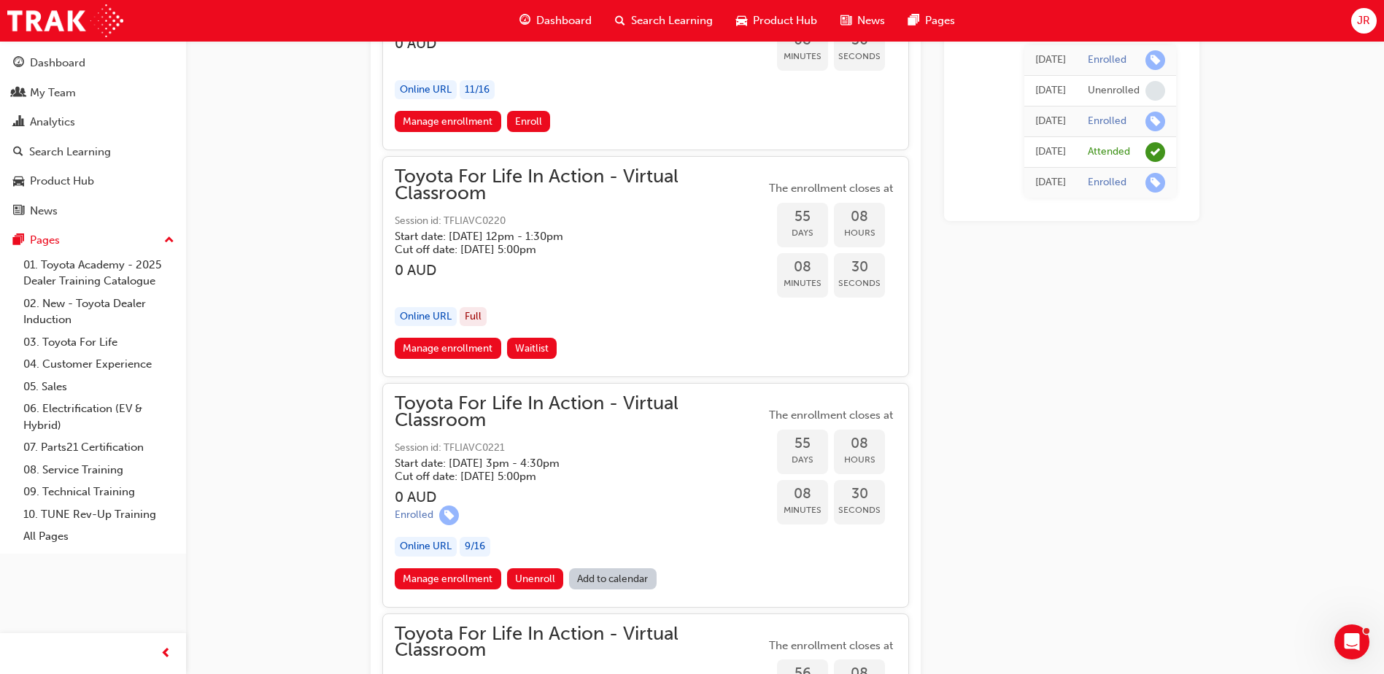
scroll to position [17141, 0]
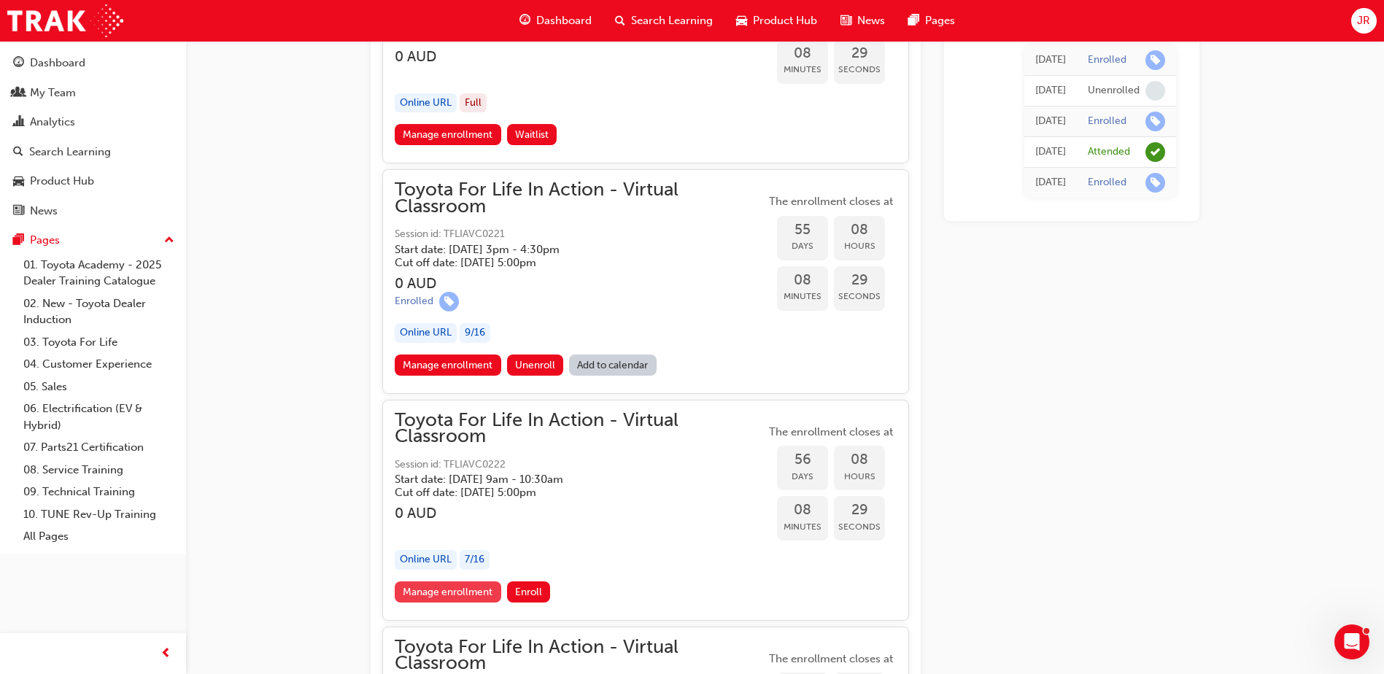
click at [448, 601] on link "Manage enrollment" at bounding box center [448, 592] width 107 height 21
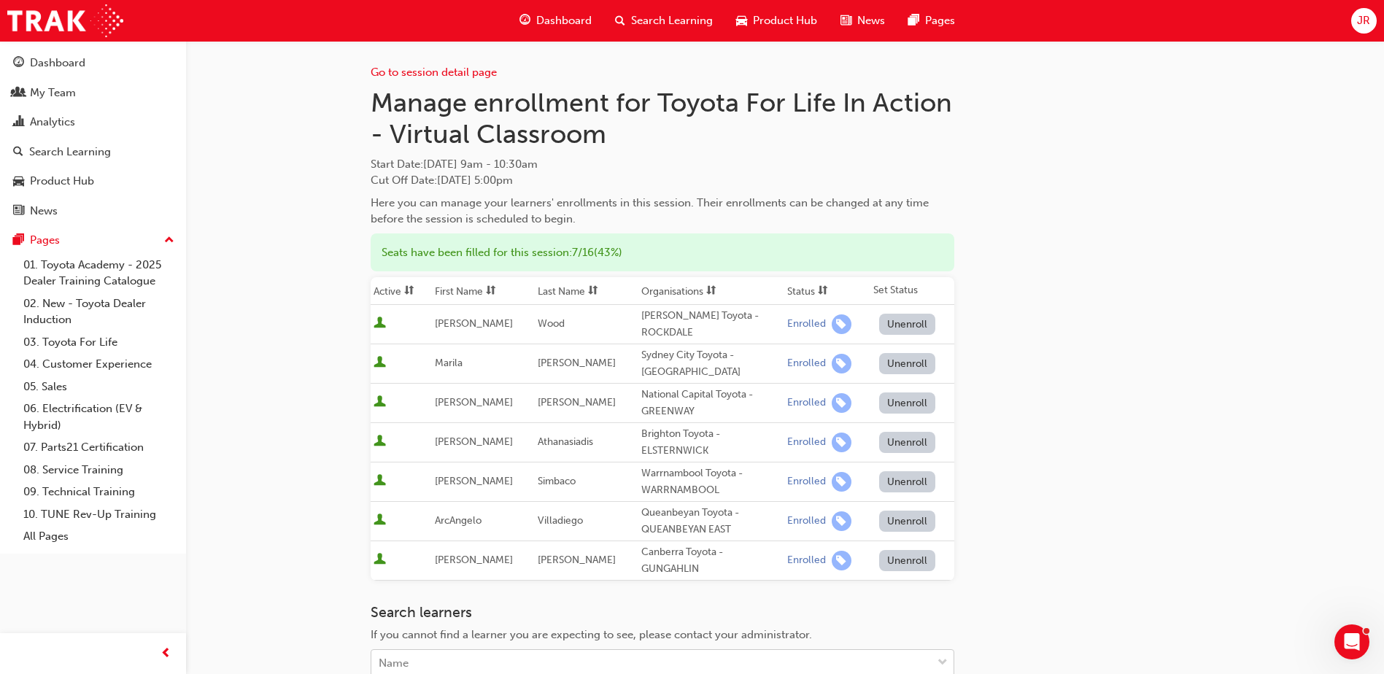
click at [487, 658] on body "Your version of Internet Explorer is outdated and not supported. Please upgrade…" at bounding box center [692, 337] width 1384 height 674
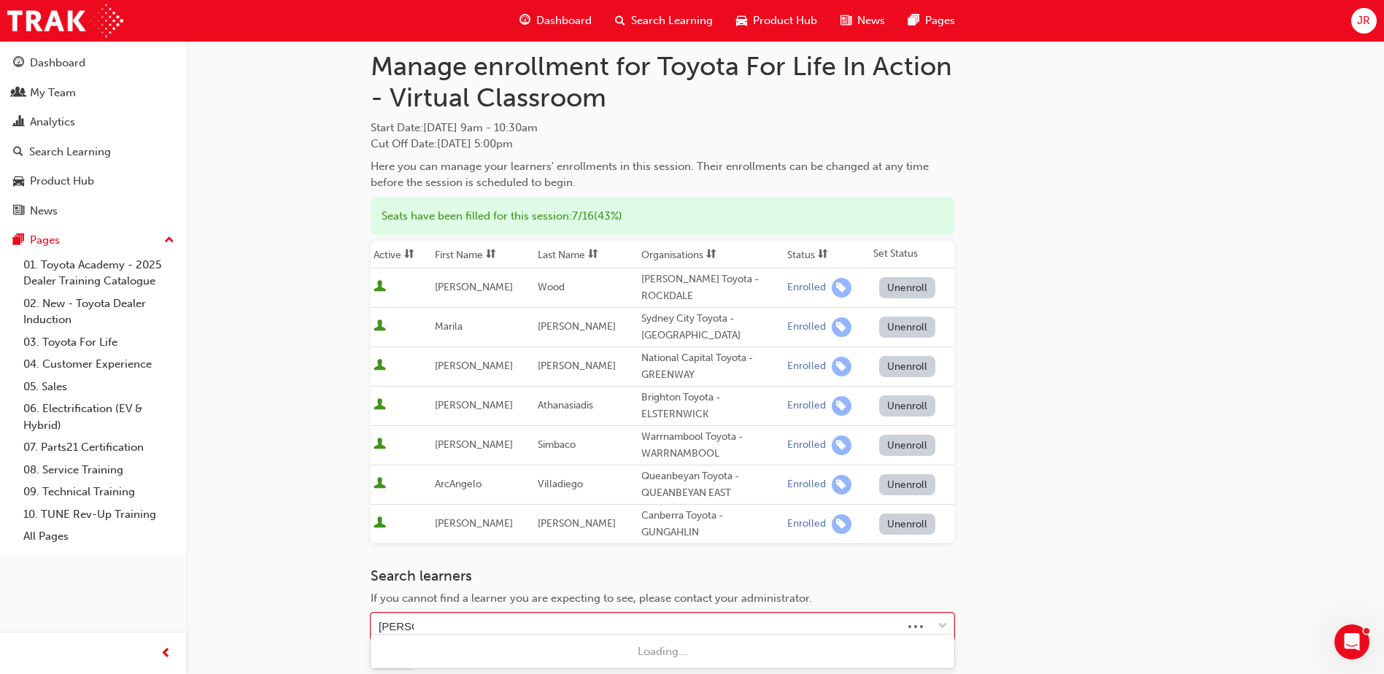
type input "connors"
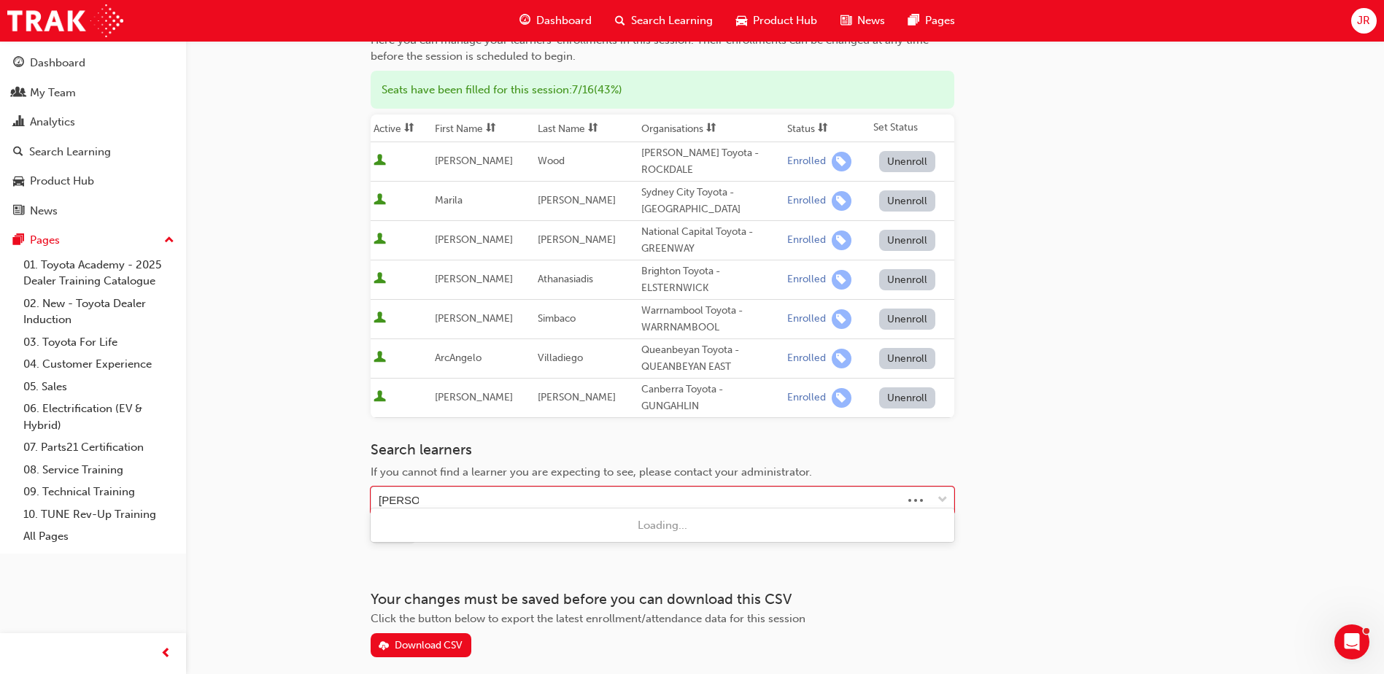
scroll to position [182, 0]
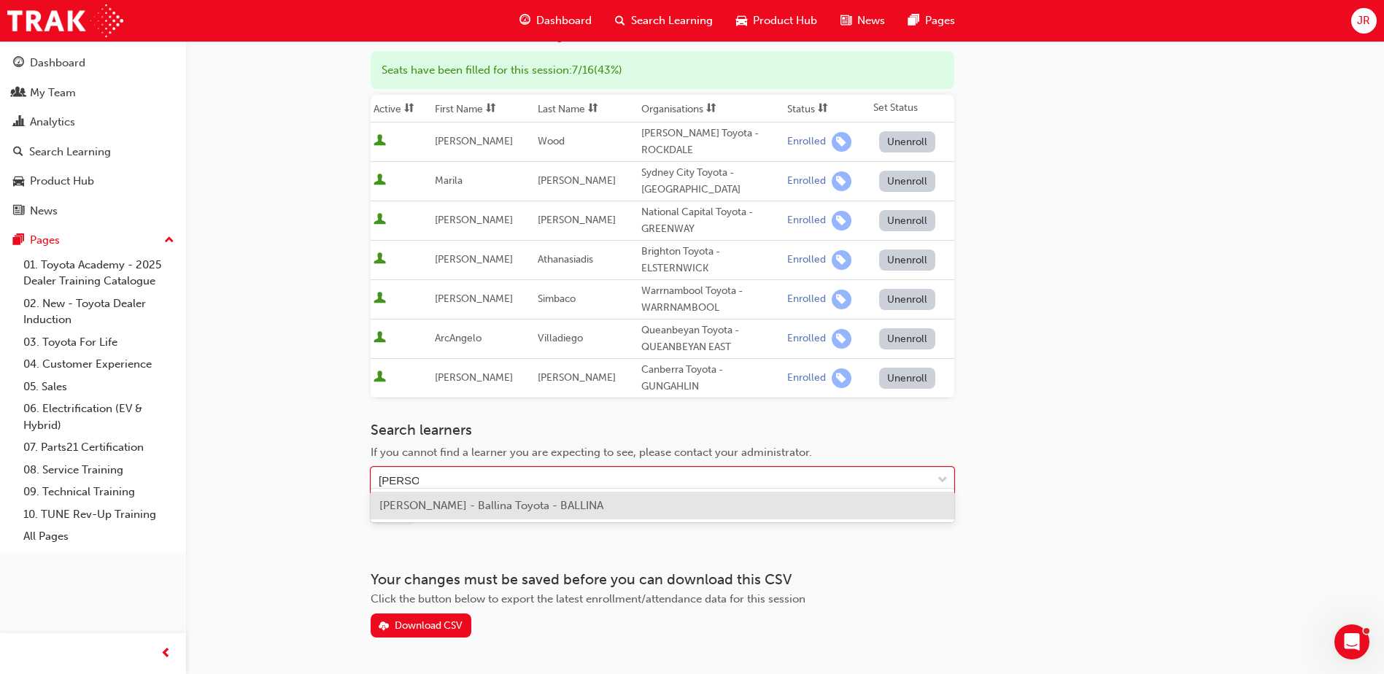
click at [504, 499] on span "Michael Connors - Ballina Toyota - BALLINA" at bounding box center [491, 505] width 224 height 13
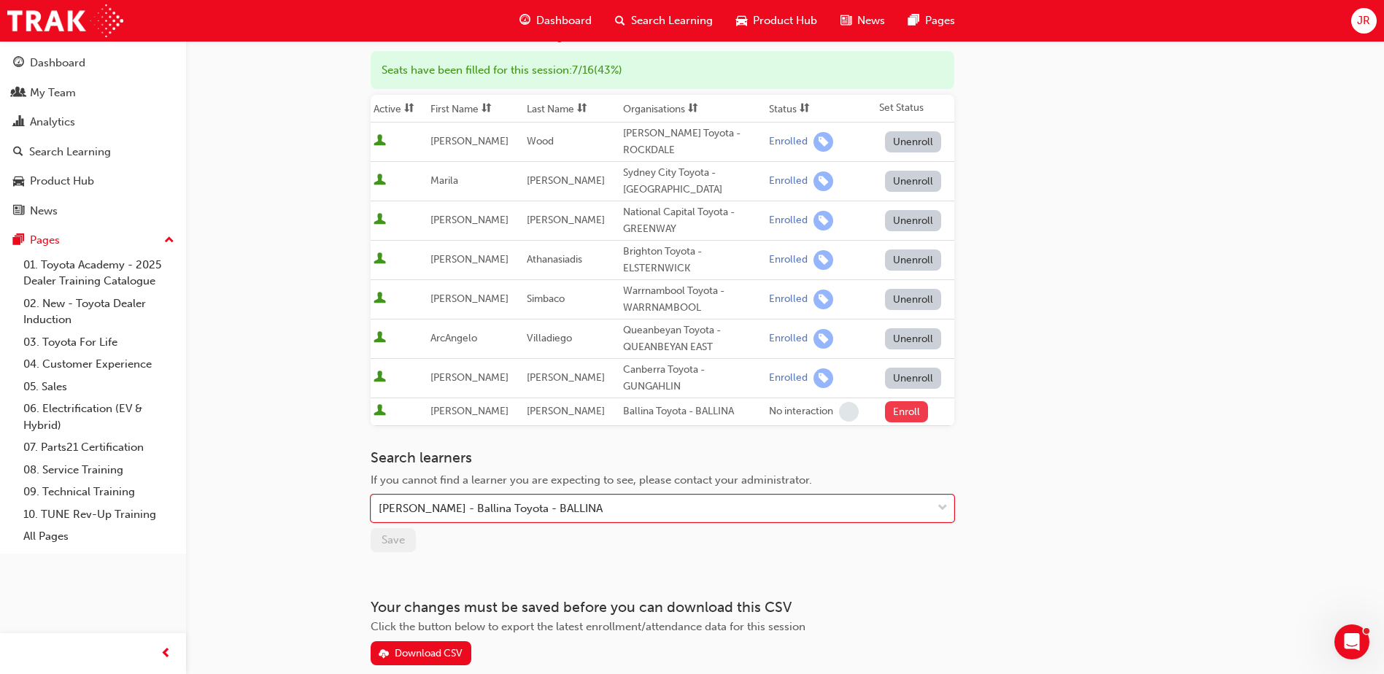
click at [900, 404] on button "Enroll" at bounding box center [907, 411] width 44 height 21
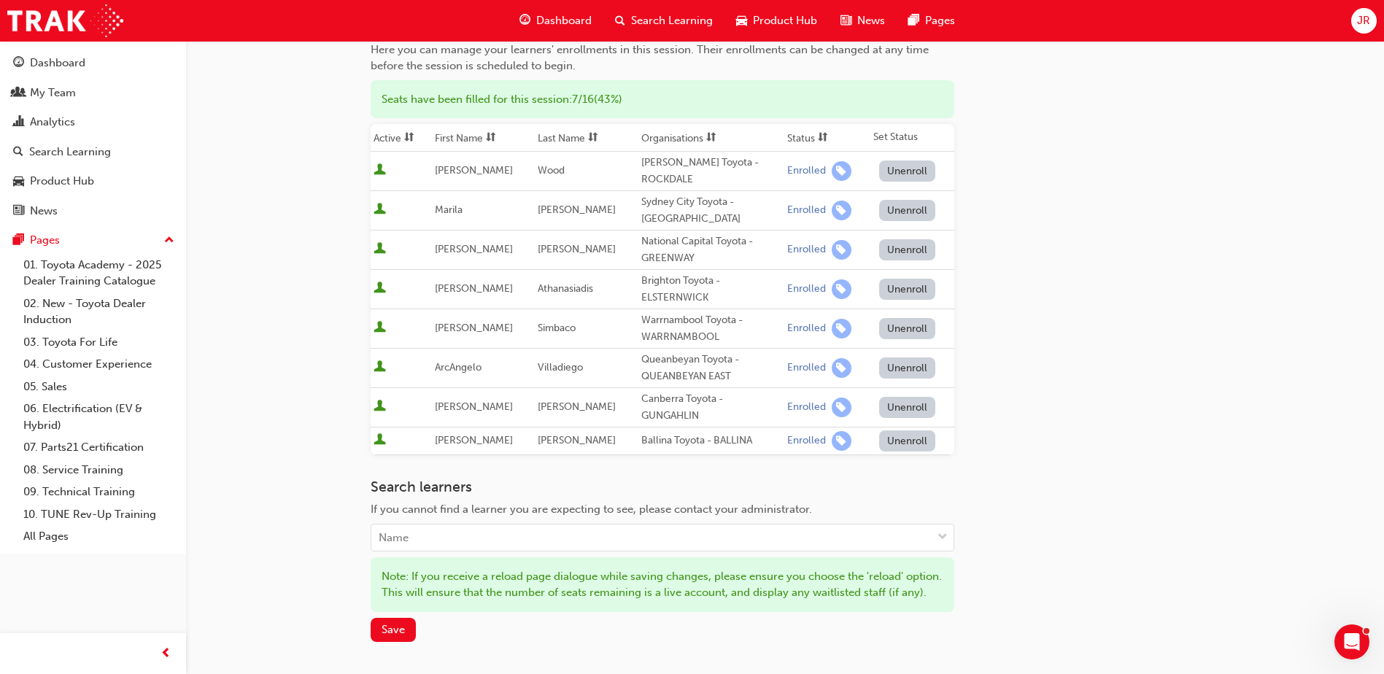
scroll to position [322, 0]
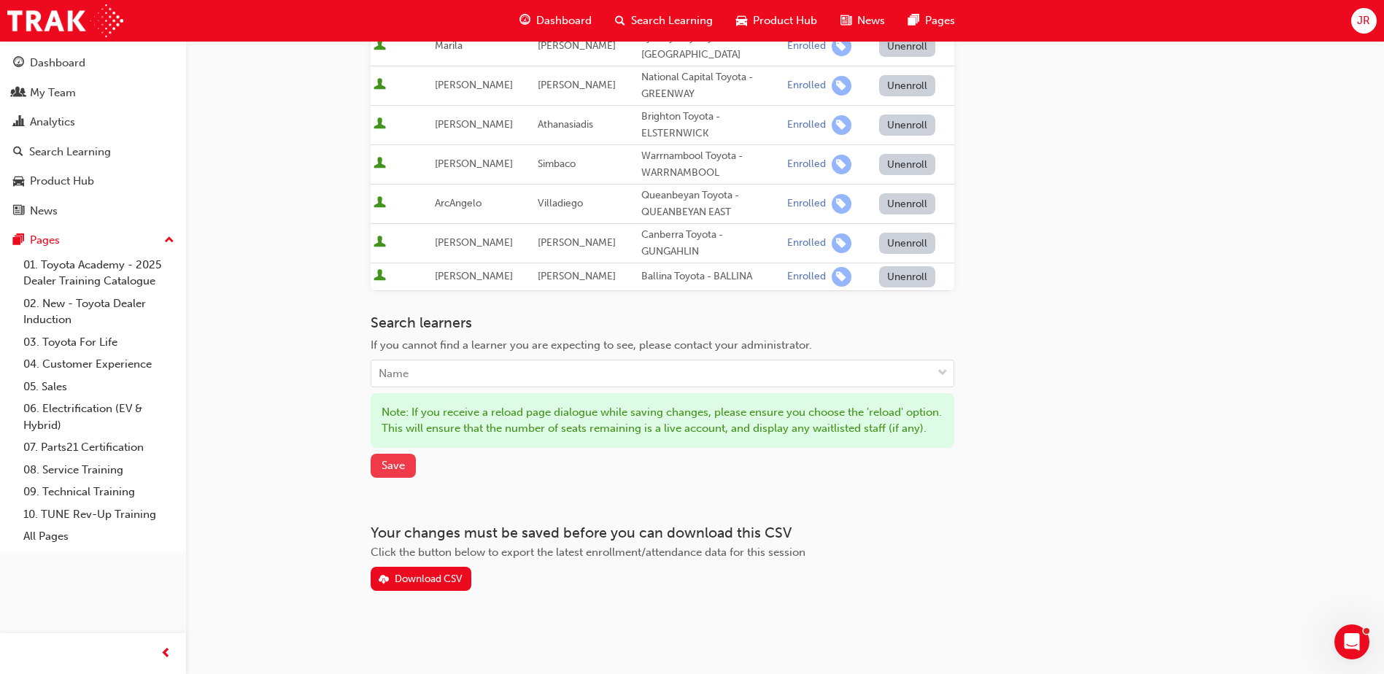
click at [401, 465] on span "Save" at bounding box center [393, 465] width 23 height 13
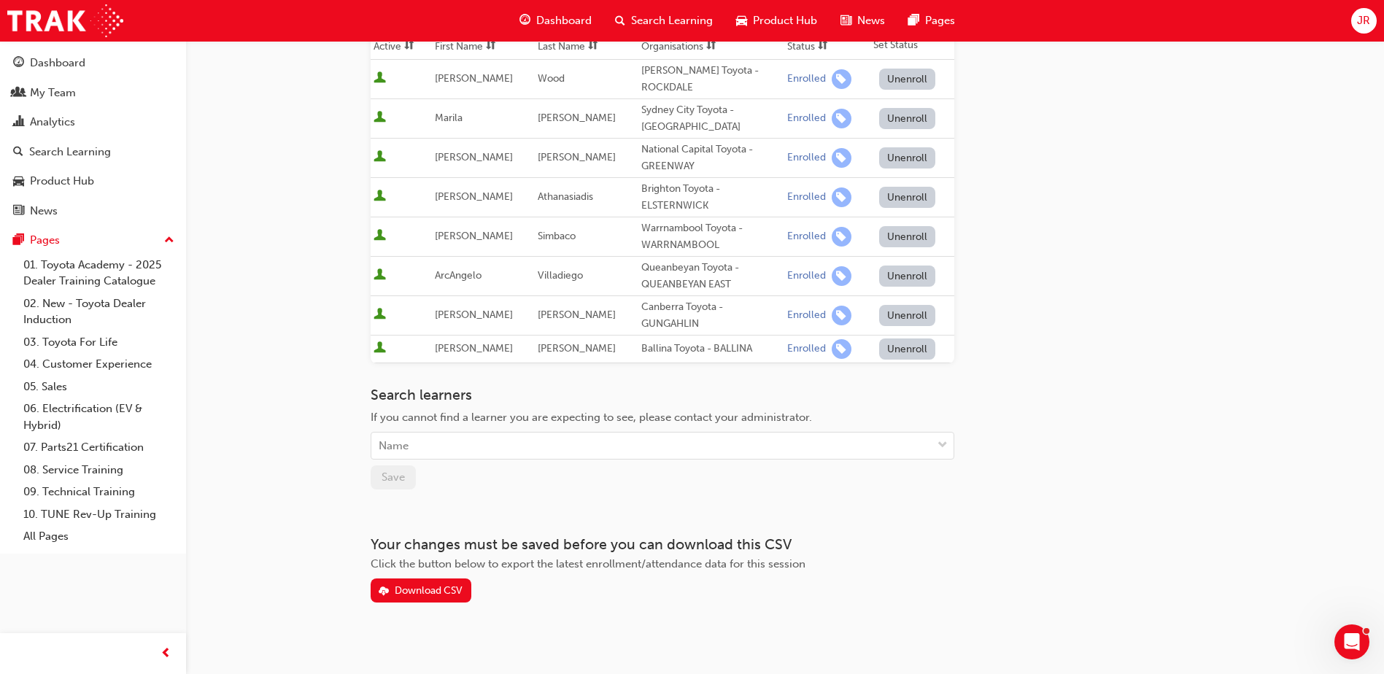
scroll to position [0, 0]
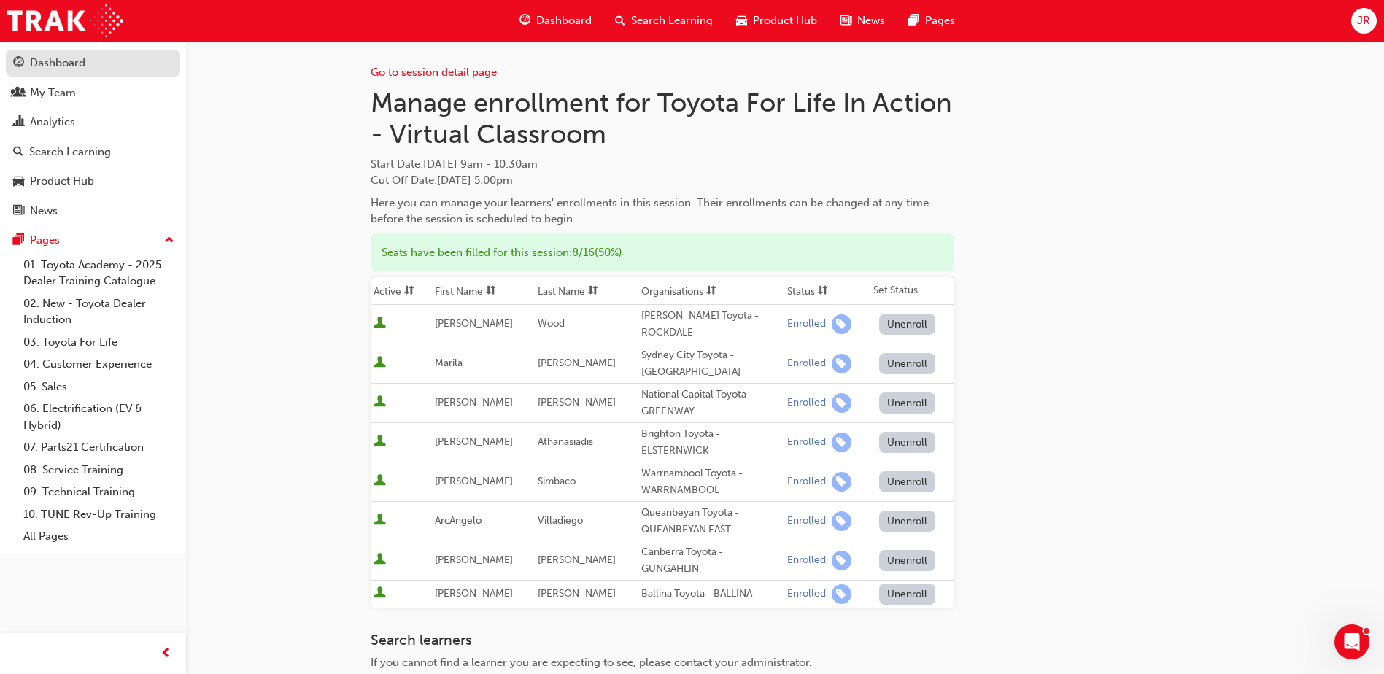
click at [47, 56] on div "Dashboard" at bounding box center [57, 63] width 55 height 17
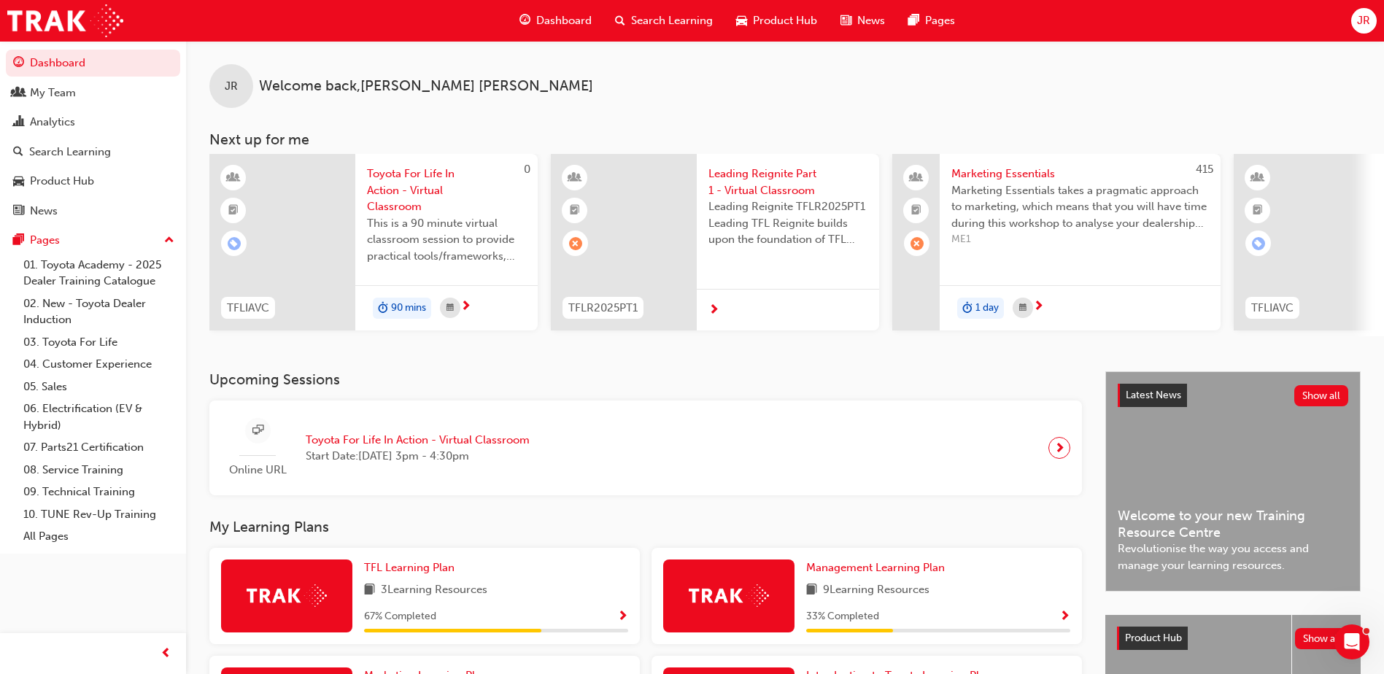
click at [468, 431] on div "Online URL Toyota For Life In Action - Virtual Classroom Start Date: Tue 21 Oct…" at bounding box center [381, 448] width 320 height 61
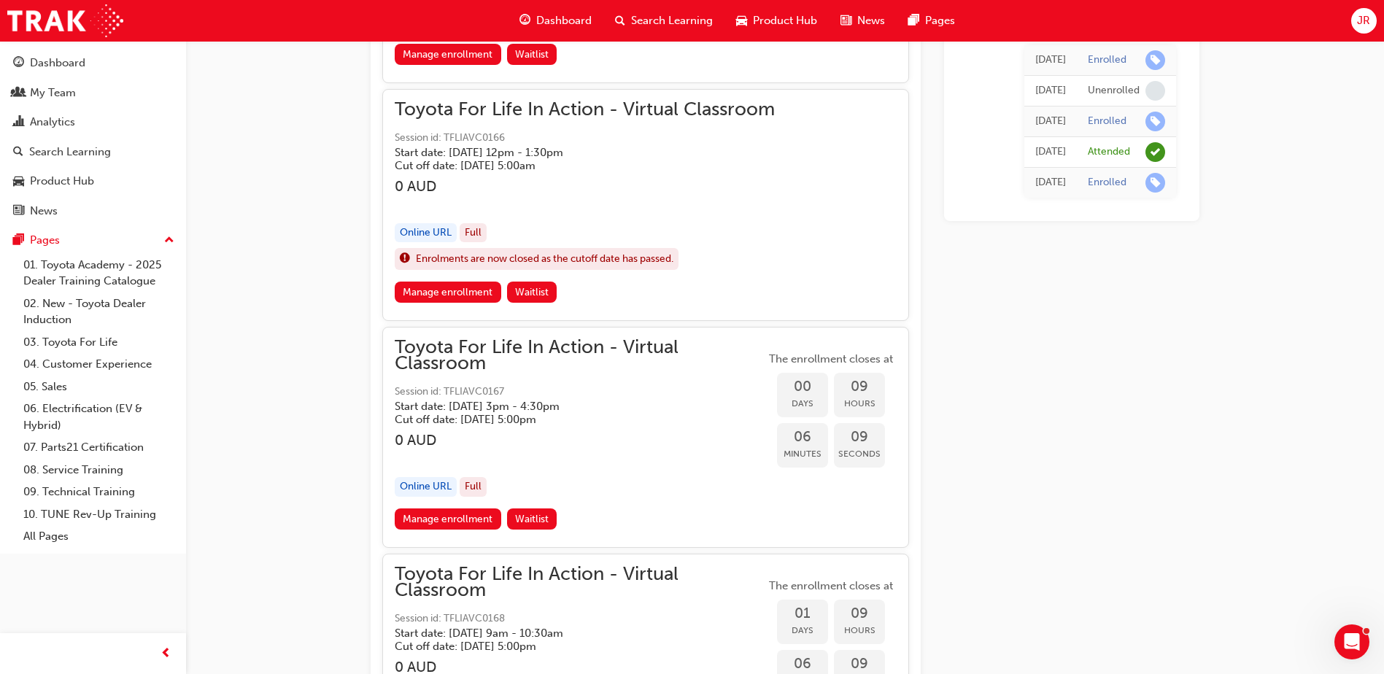
scroll to position [2189, 0]
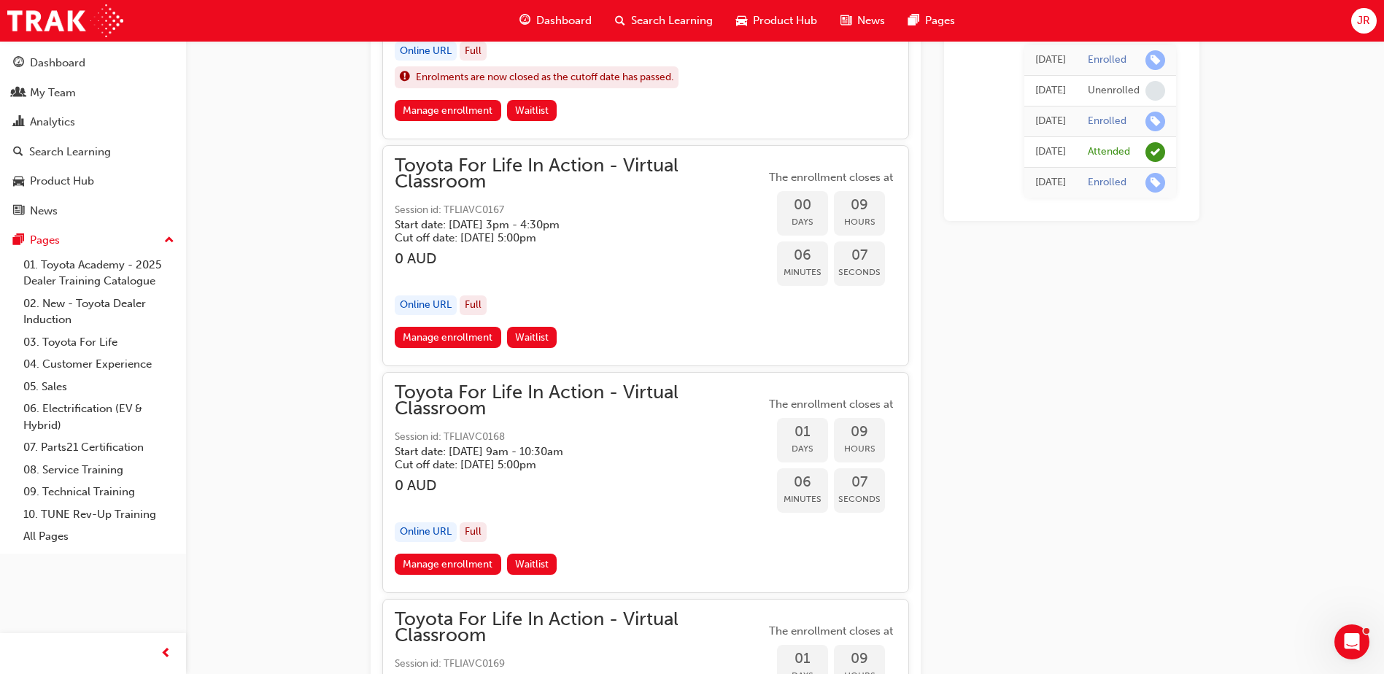
click at [559, 21] on span "Dashboard" at bounding box center [563, 20] width 55 height 17
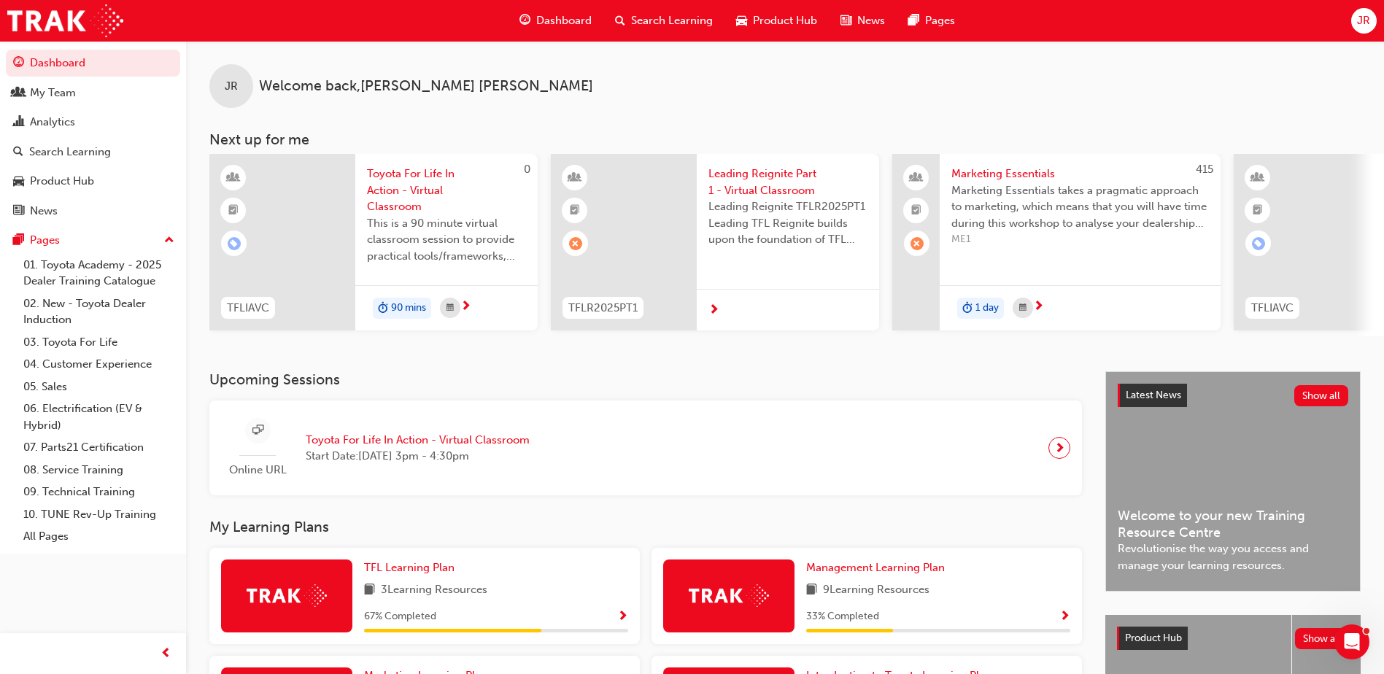
click at [1057, 452] on span "next-icon" at bounding box center [1059, 448] width 11 height 20
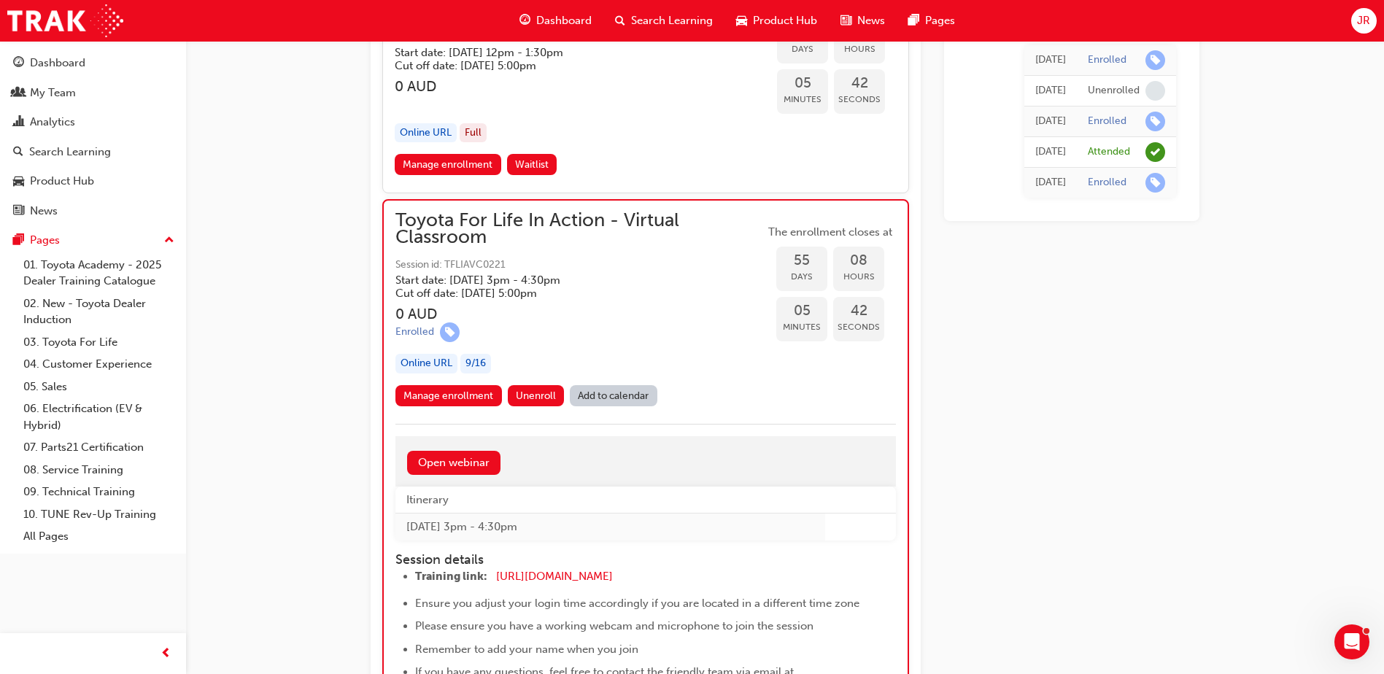
scroll to position [17137, 0]
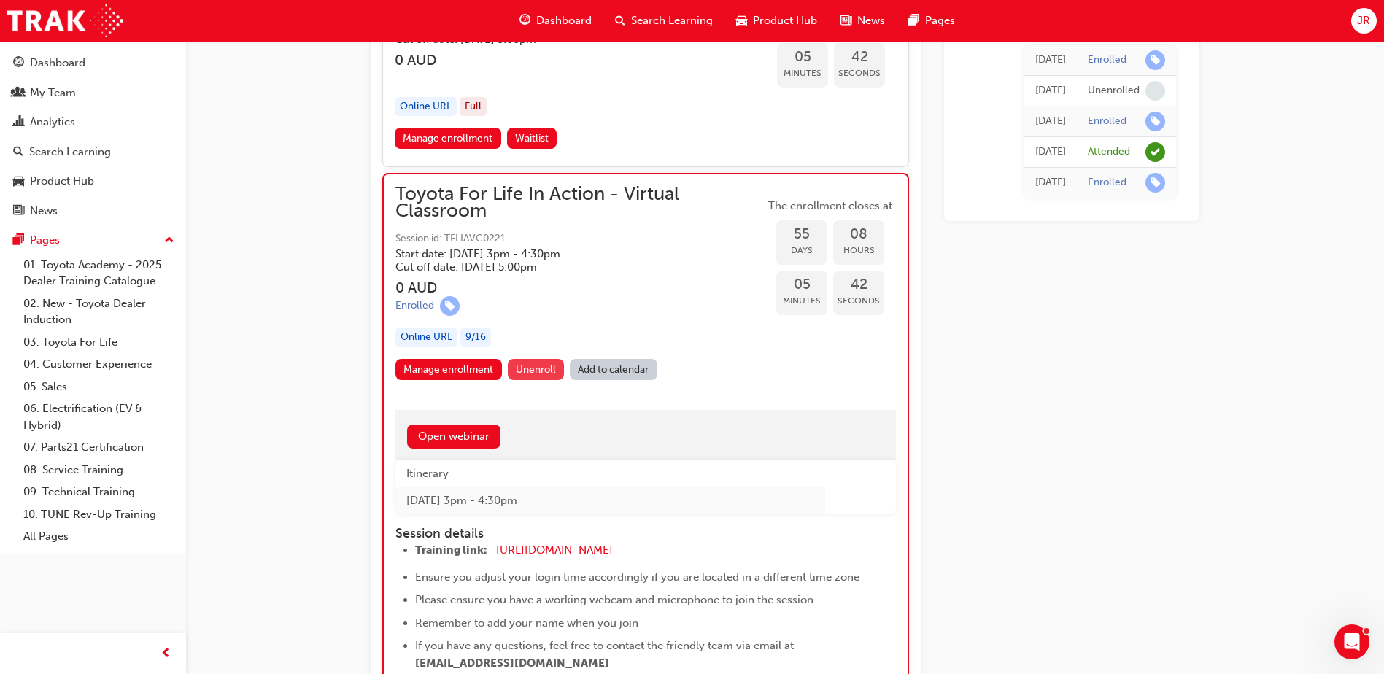
click at [547, 371] on span "Unenroll" at bounding box center [536, 369] width 40 height 12
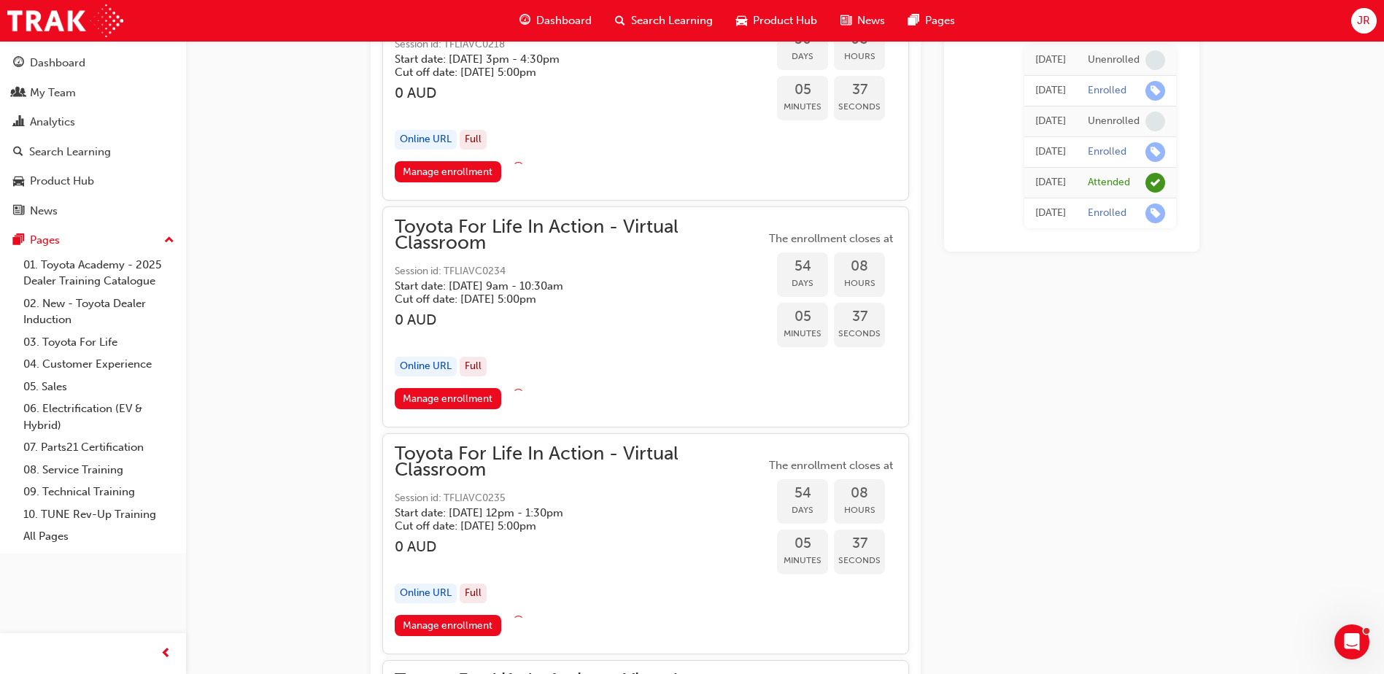
scroll to position [15933, 0]
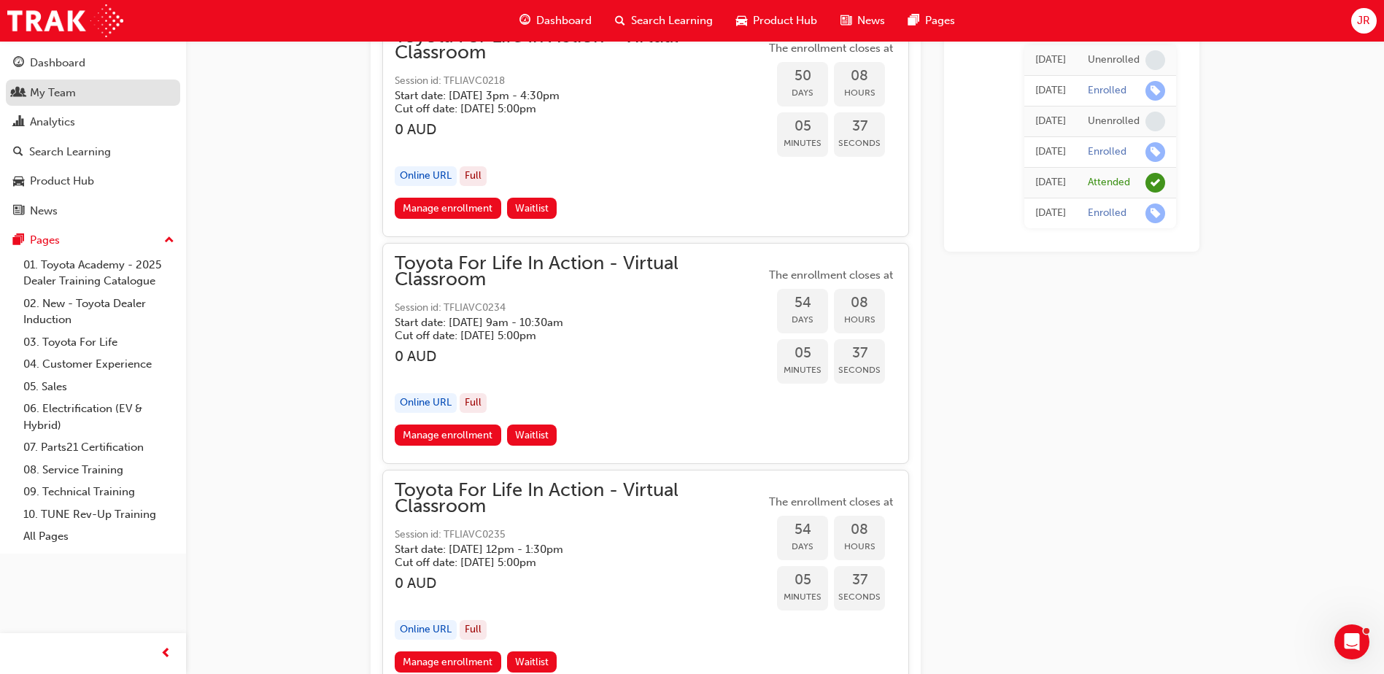
click at [92, 91] on div "My Team" at bounding box center [93, 93] width 160 height 18
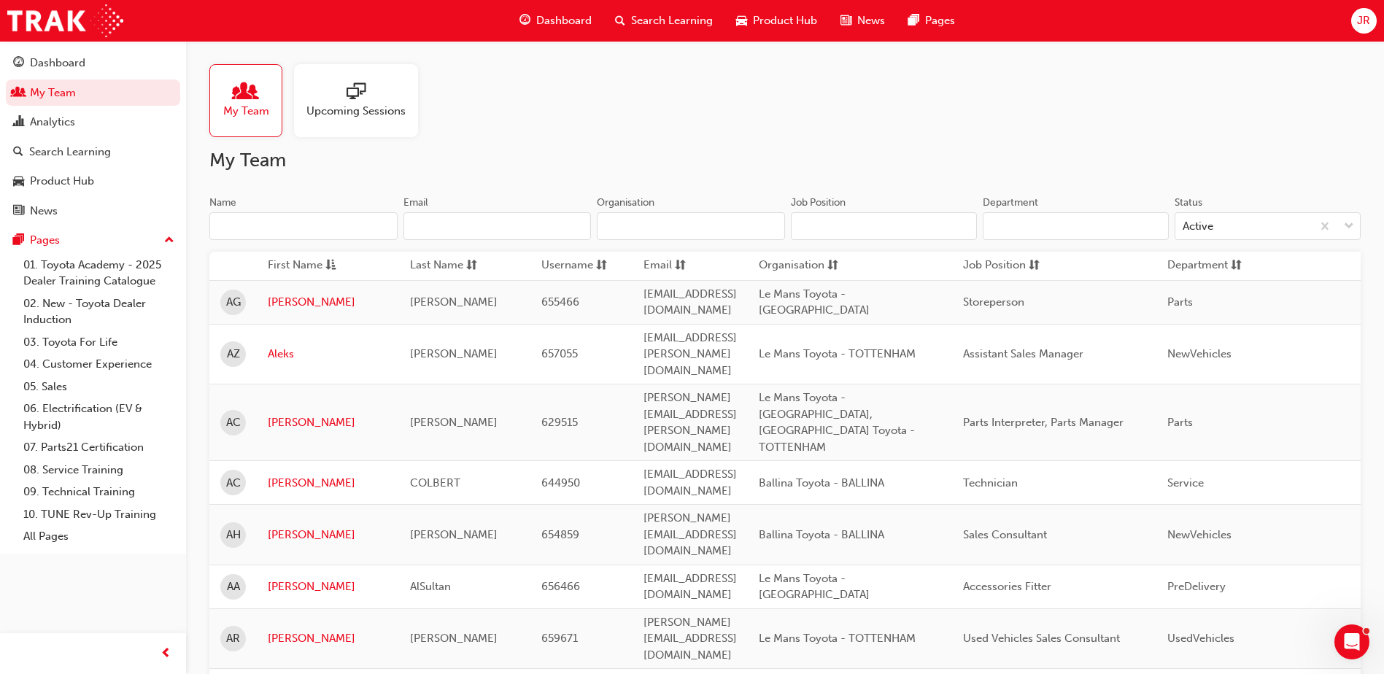
click at [306, 228] on input "Name" at bounding box center [303, 226] width 188 height 28
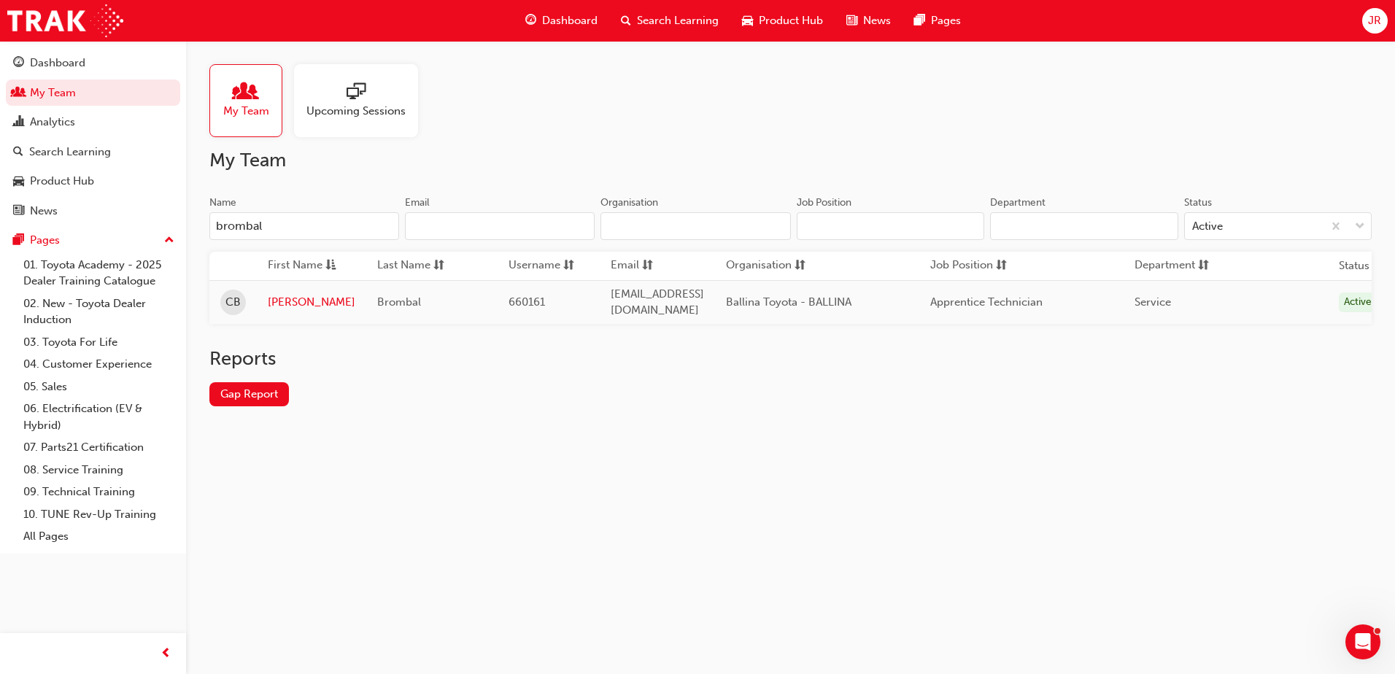
type input "brombal"
click at [280, 300] on link "[PERSON_NAME]" at bounding box center [312, 302] width 88 height 17
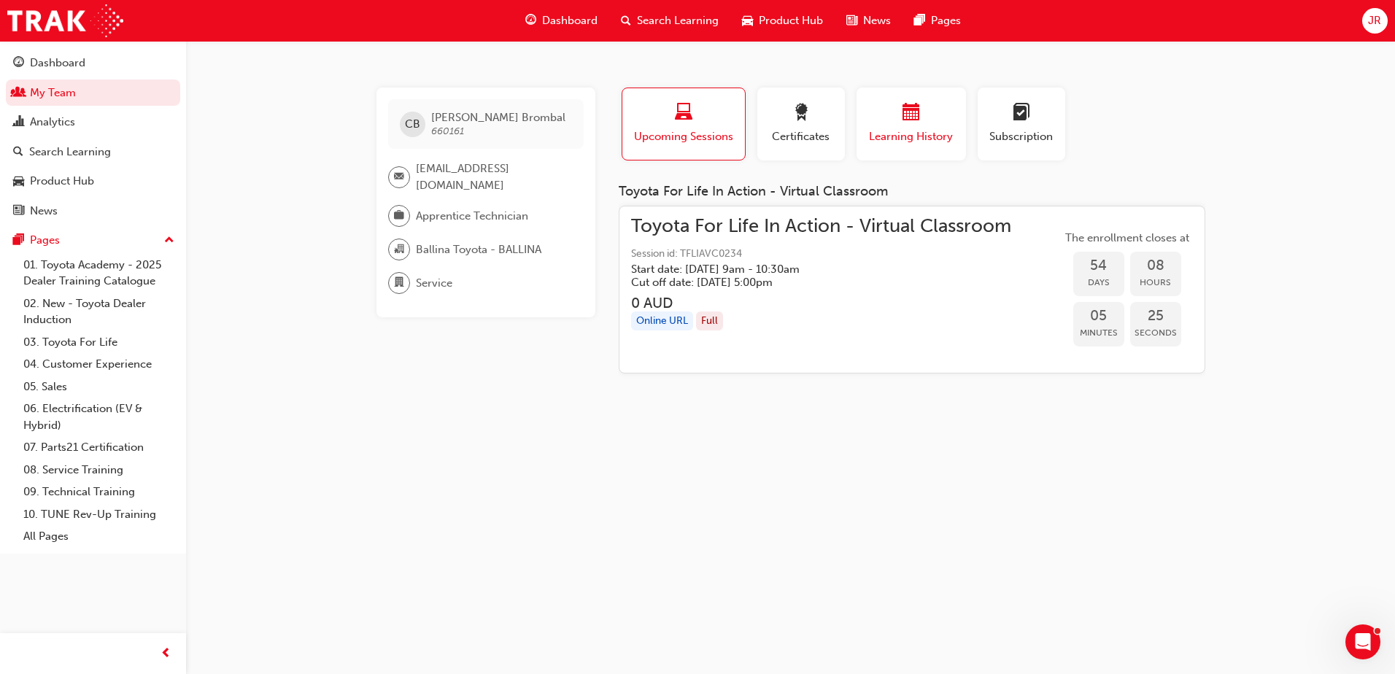
click at [909, 142] on span "Learning History" at bounding box center [912, 136] width 88 height 17
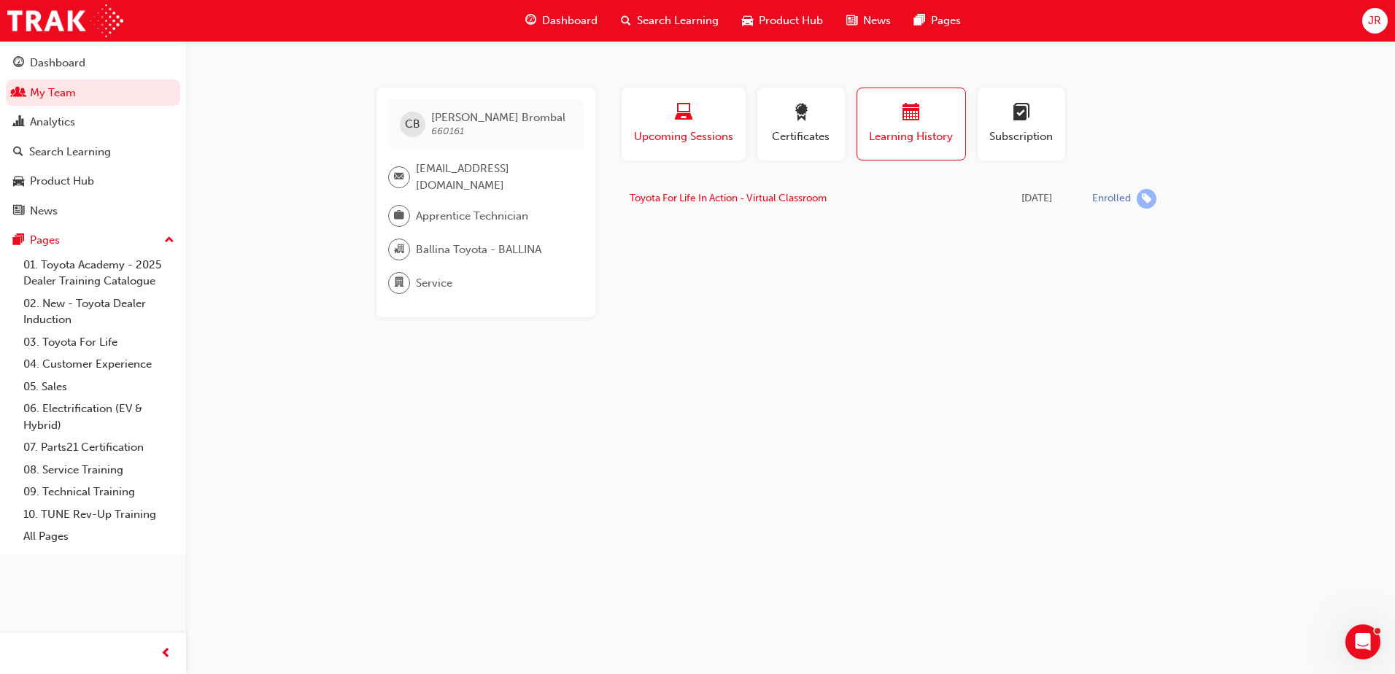
click at [709, 120] on div "button" at bounding box center [684, 115] width 102 height 23
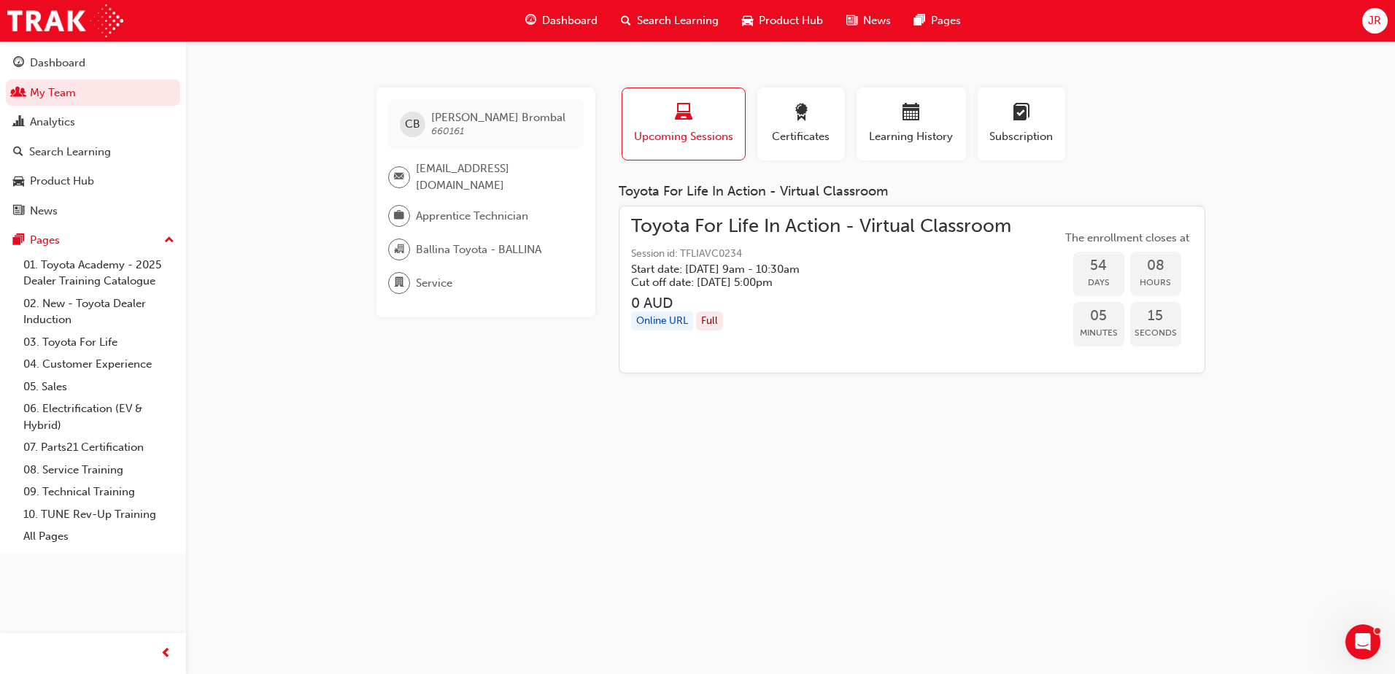
click at [536, 18] on span "guage-icon" at bounding box center [530, 21] width 11 height 18
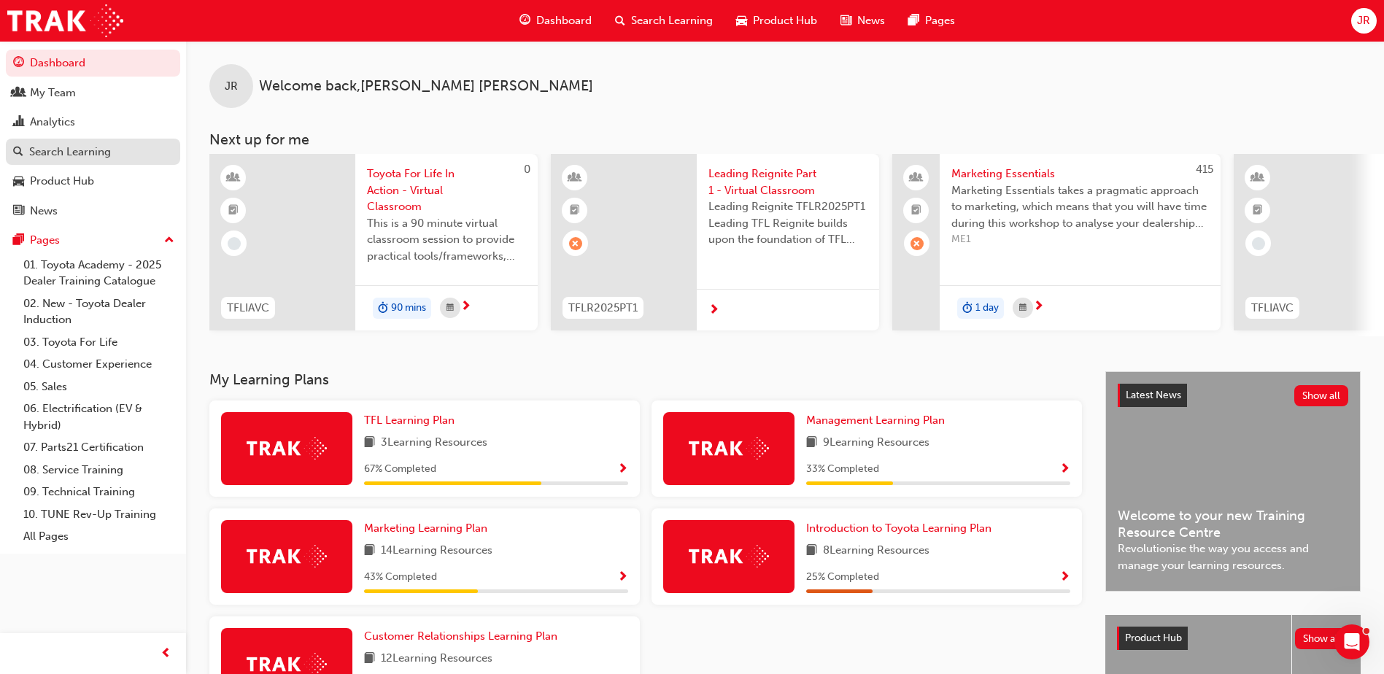
click at [69, 147] on div "Search Learning" at bounding box center [70, 152] width 82 height 17
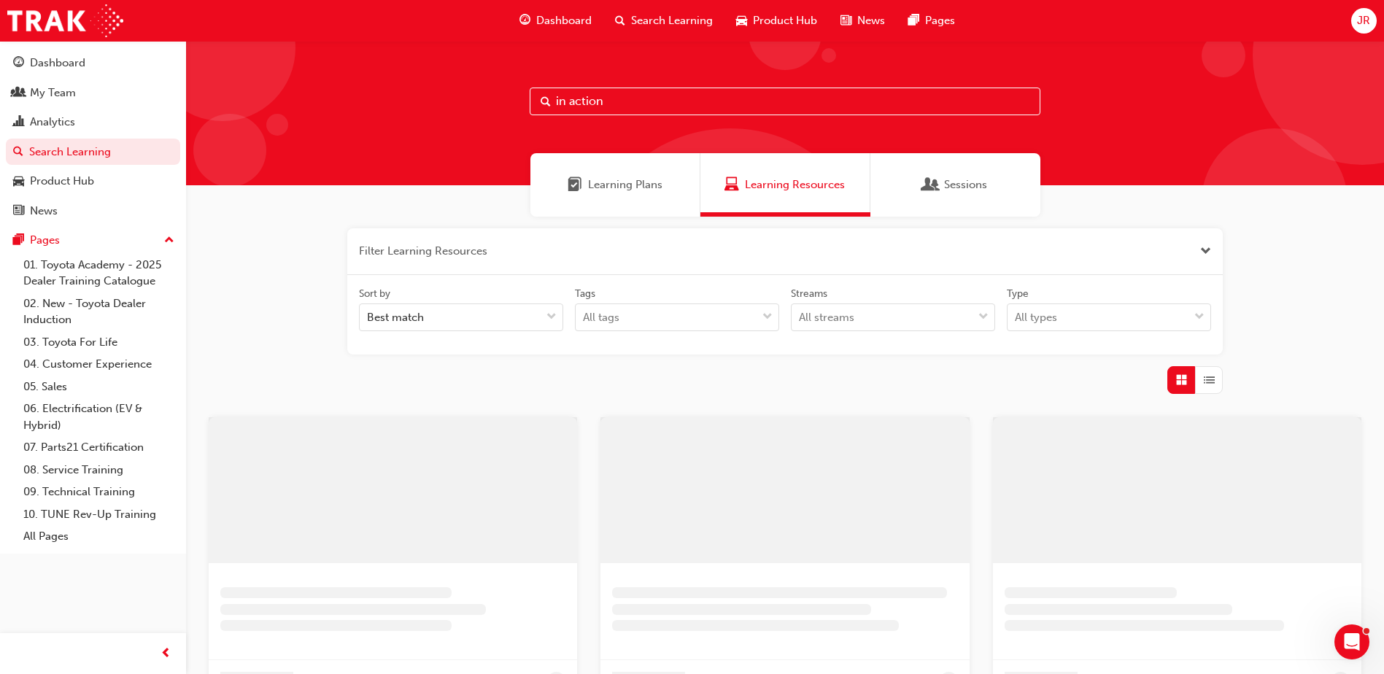
click at [662, 107] on input "in action" at bounding box center [785, 102] width 511 height 28
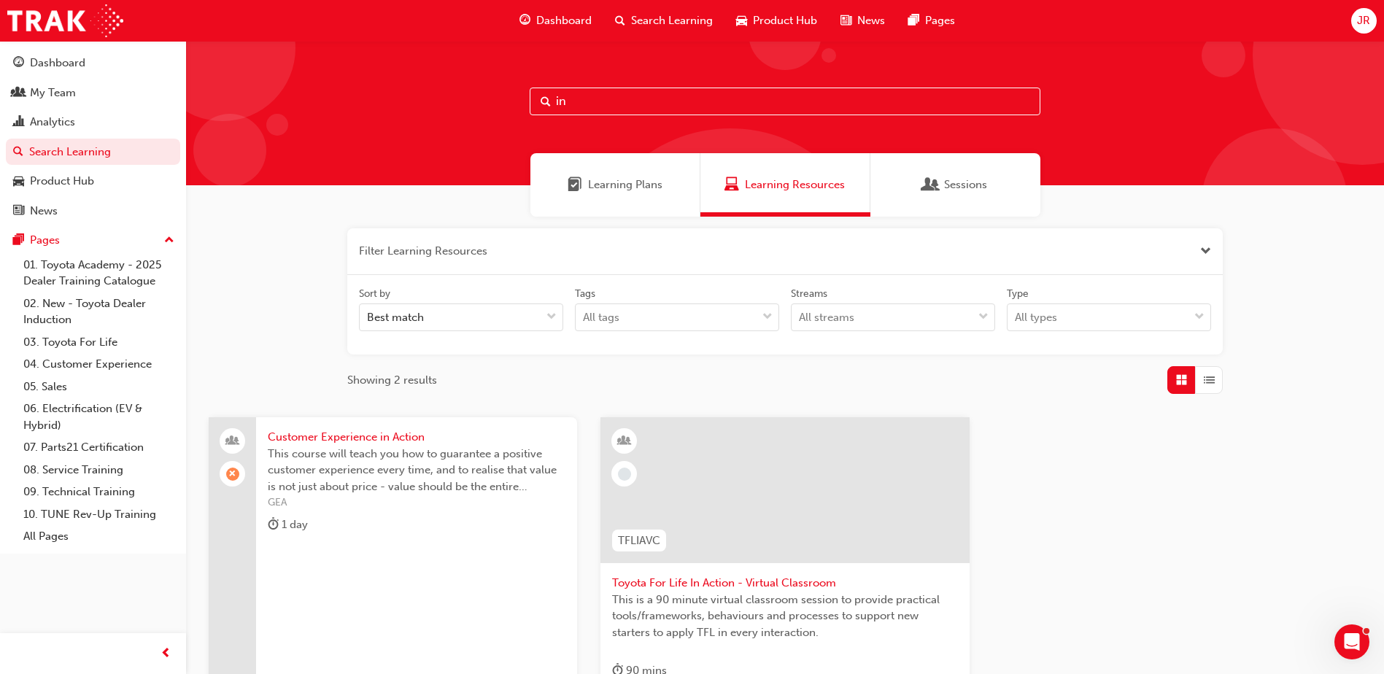
type input "i"
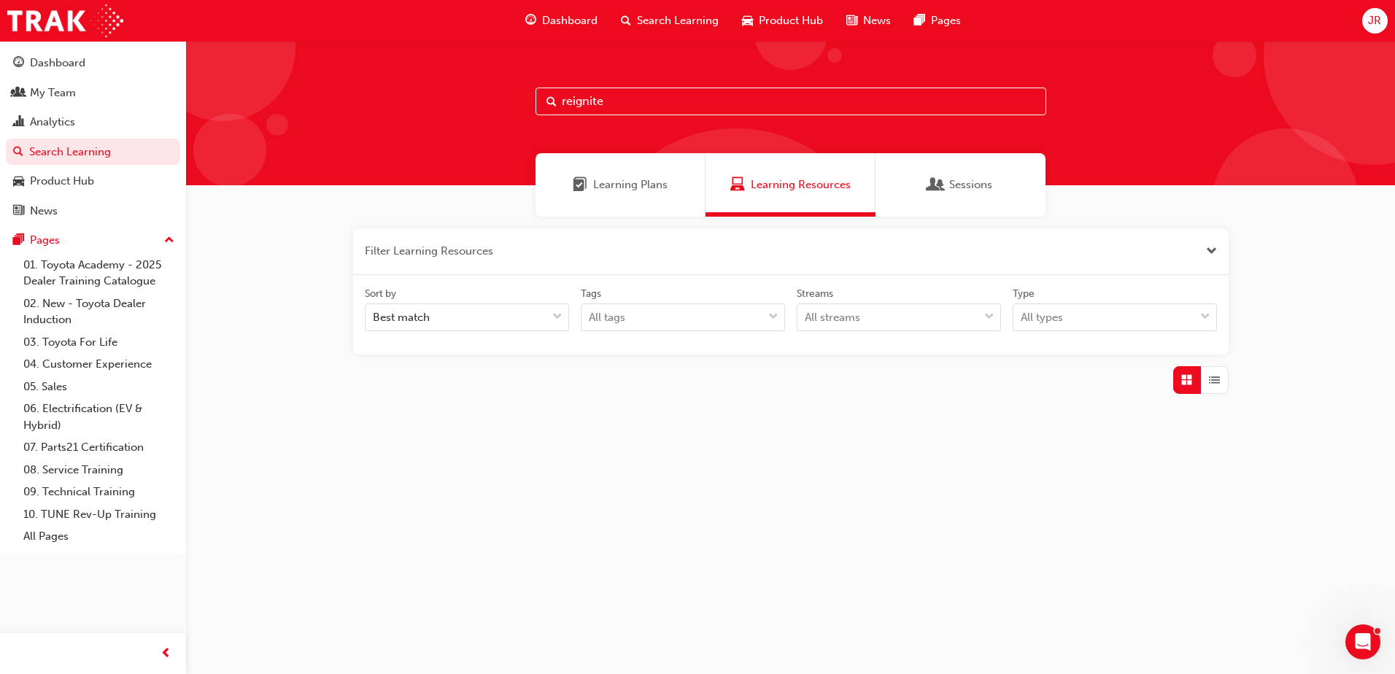
type input "reignite"
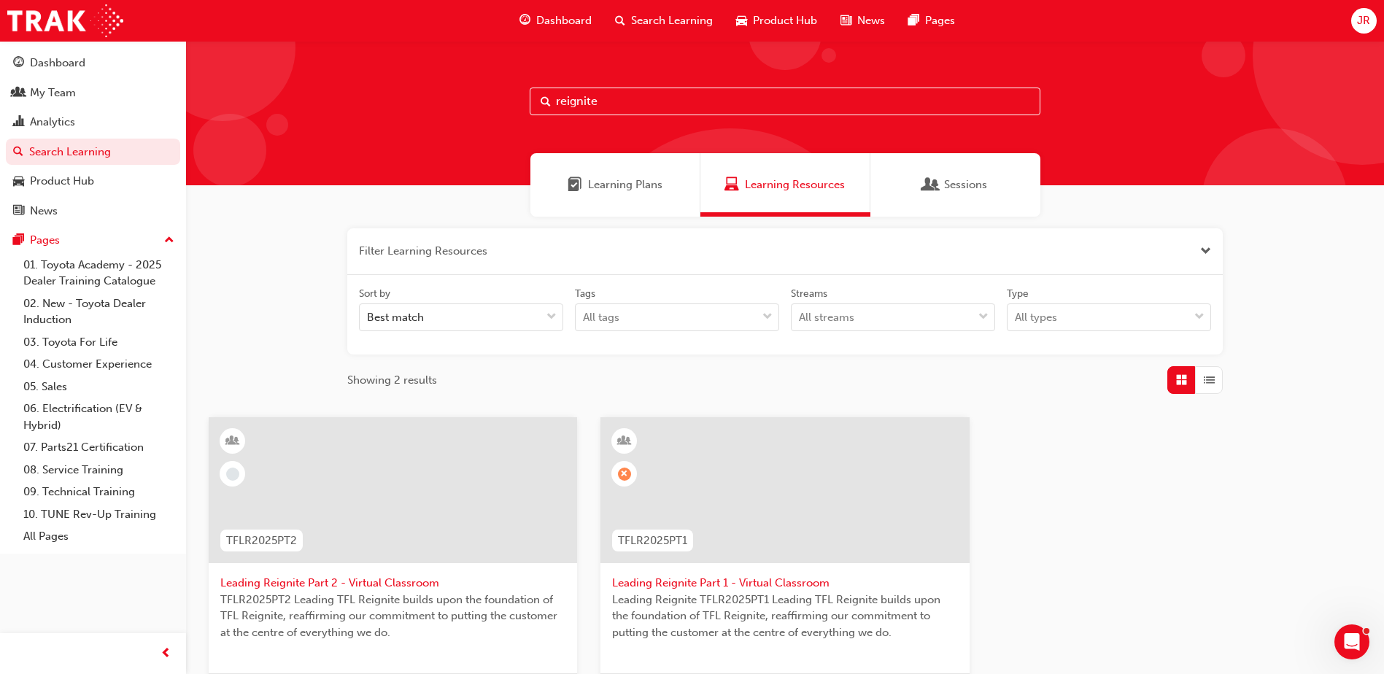
click at [746, 584] on span "Leading Reignite Part 1 - Virtual Classroom" at bounding box center [784, 583] width 345 height 17
click at [406, 578] on span "Leading Reignite Part 2 - Virtual Classroom" at bounding box center [392, 583] width 345 height 17
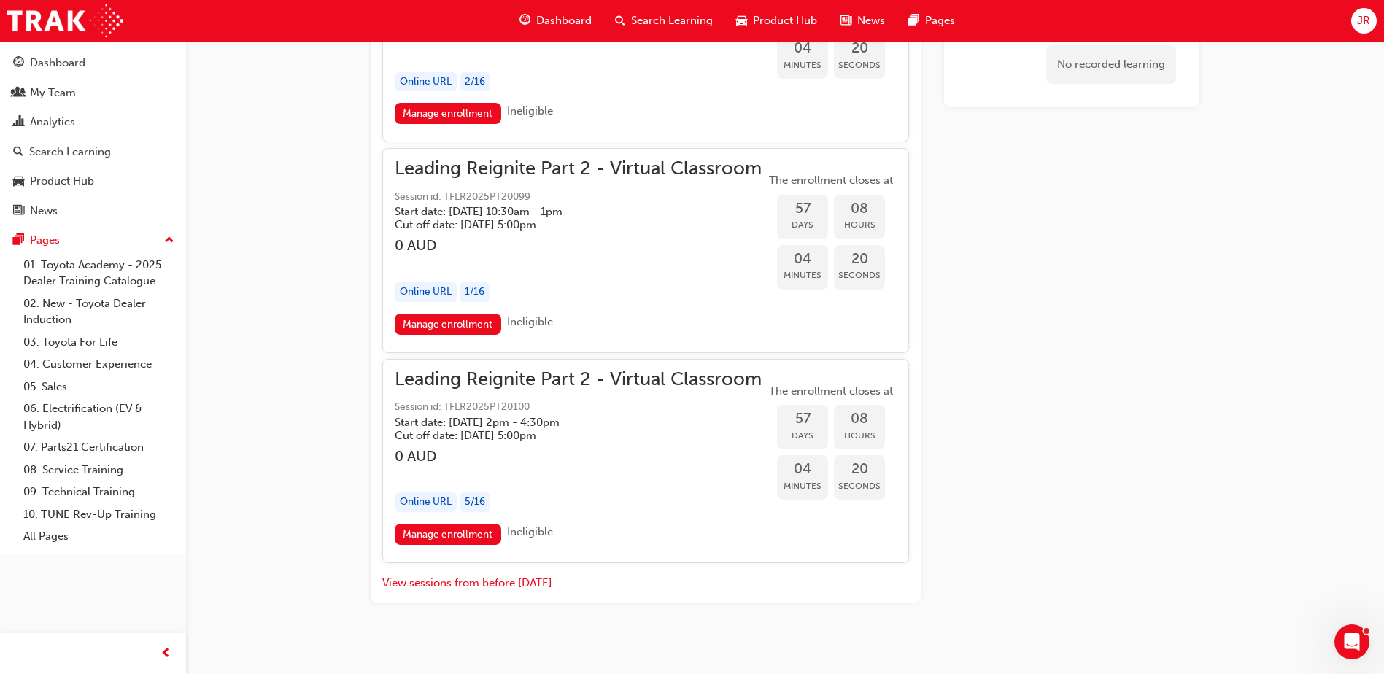
scroll to position [12404, 0]
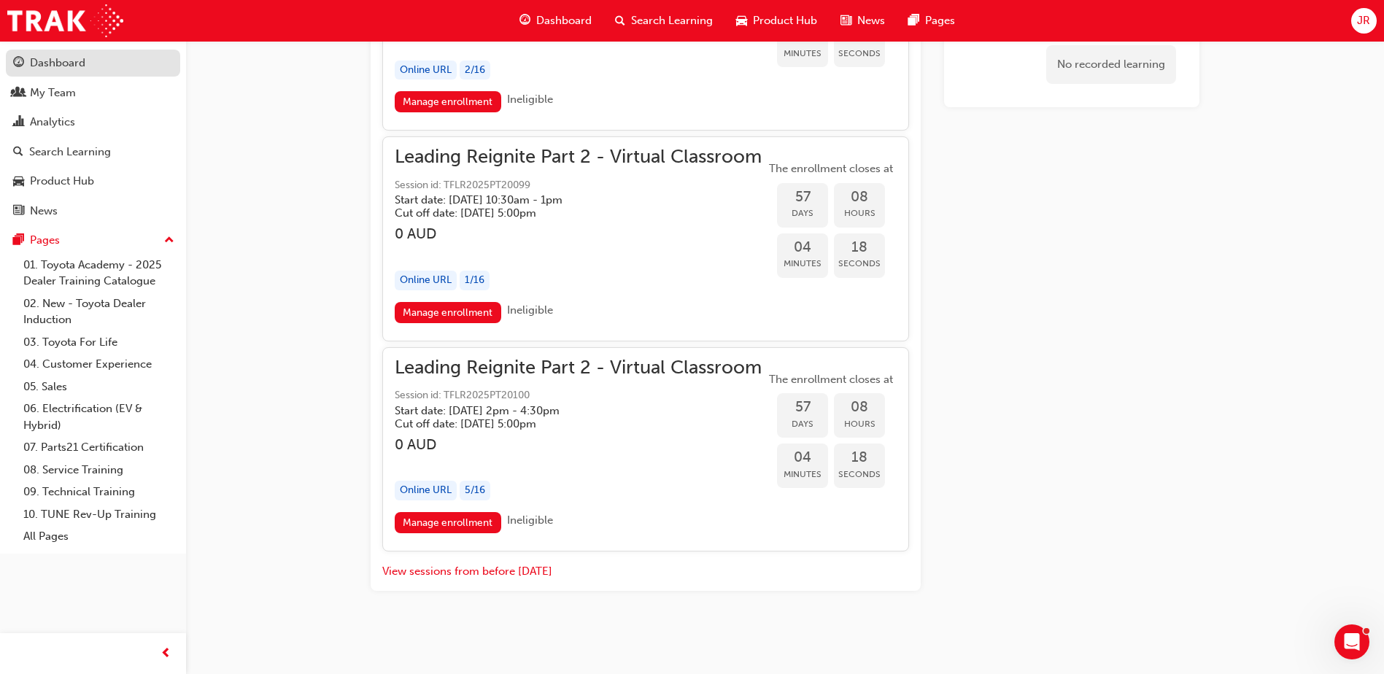
click at [78, 71] on div "Dashboard" at bounding box center [57, 63] width 55 height 17
